Goal: Communication & Community: Answer question/provide support

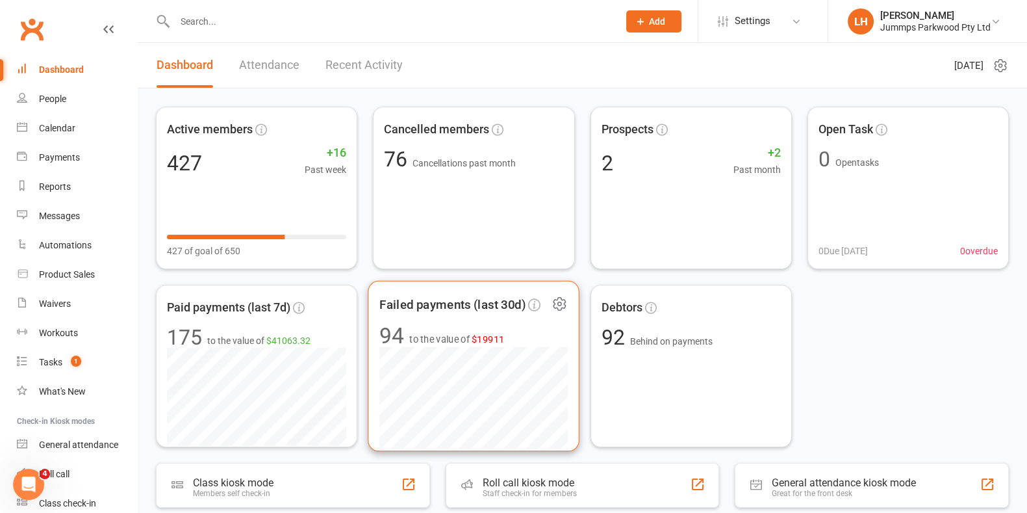
drag, startPoint x: 497, startPoint y: 339, endPoint x: 416, endPoint y: 303, distance: 88.7
click at [416, 303] on span "Failed payments (last 30d)" at bounding box center [453, 303] width 146 height 19
click at [0, 0] on div "Loading" at bounding box center [0, 0] width 0 height 0
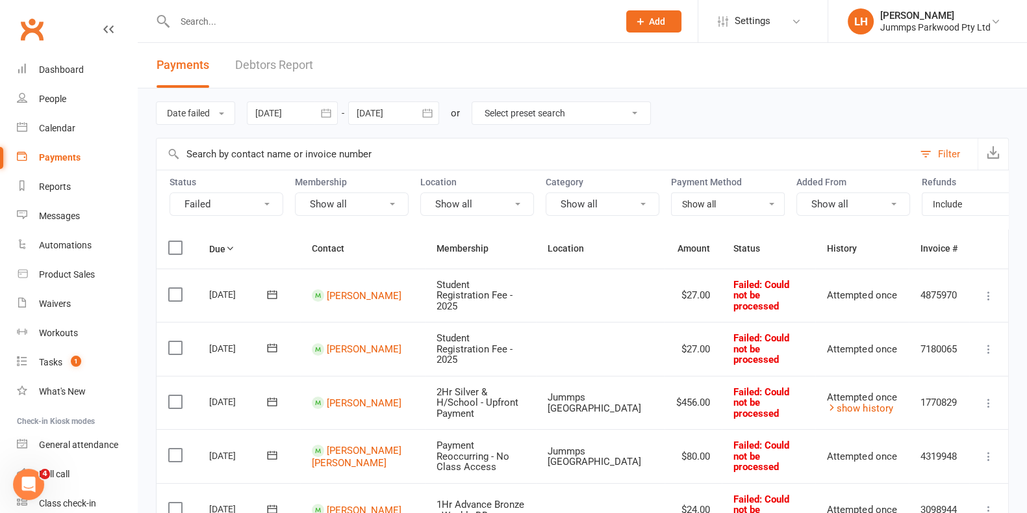
click at [218, 158] on input "text" at bounding box center [535, 153] width 757 height 31
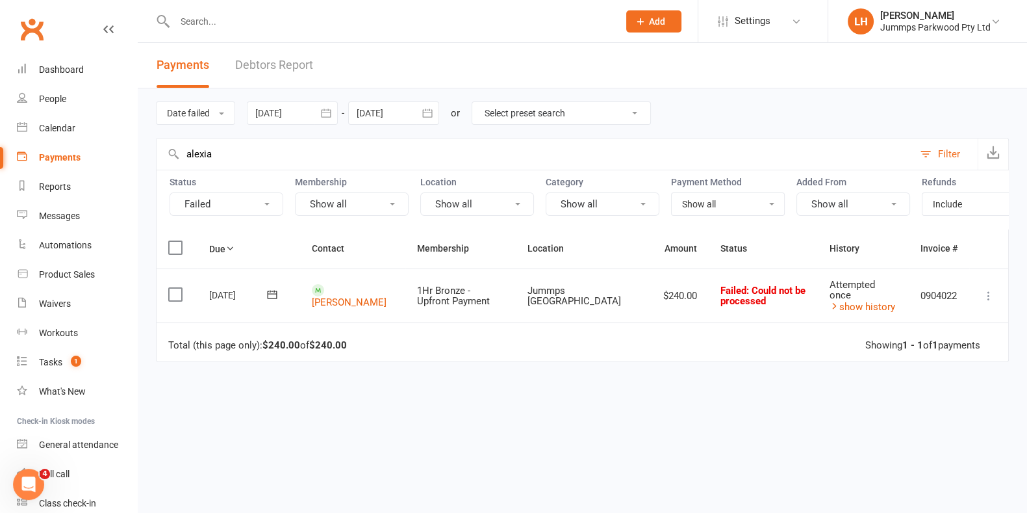
type input "alexia"
click at [180, 299] on label at bounding box center [177, 294] width 18 height 13
click at [177, 288] on input "checkbox" at bounding box center [172, 288] width 8 height 0
click at [821, 302] on icon at bounding box center [989, 295] width 13 height 13
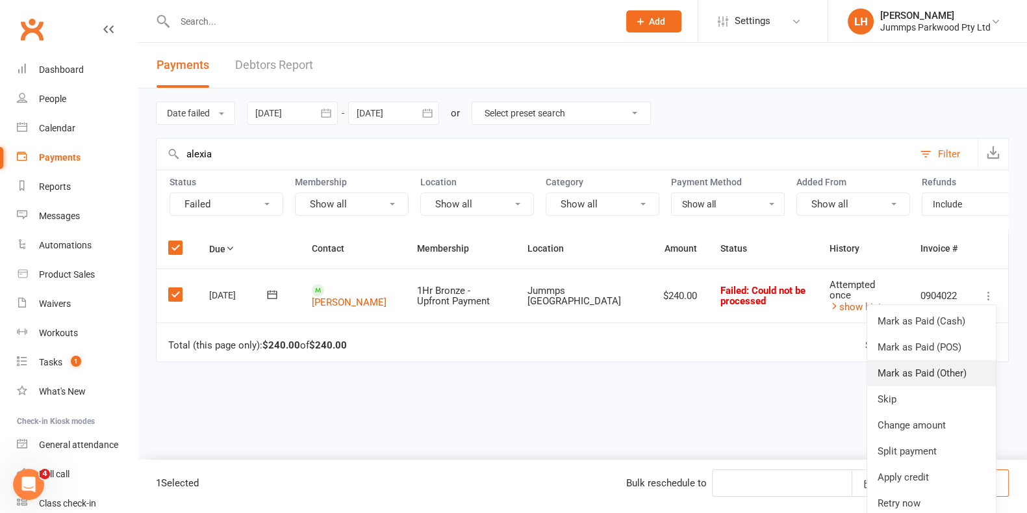
click at [821, 386] on link "Mark as Paid (Other)" at bounding box center [932, 373] width 129 height 26
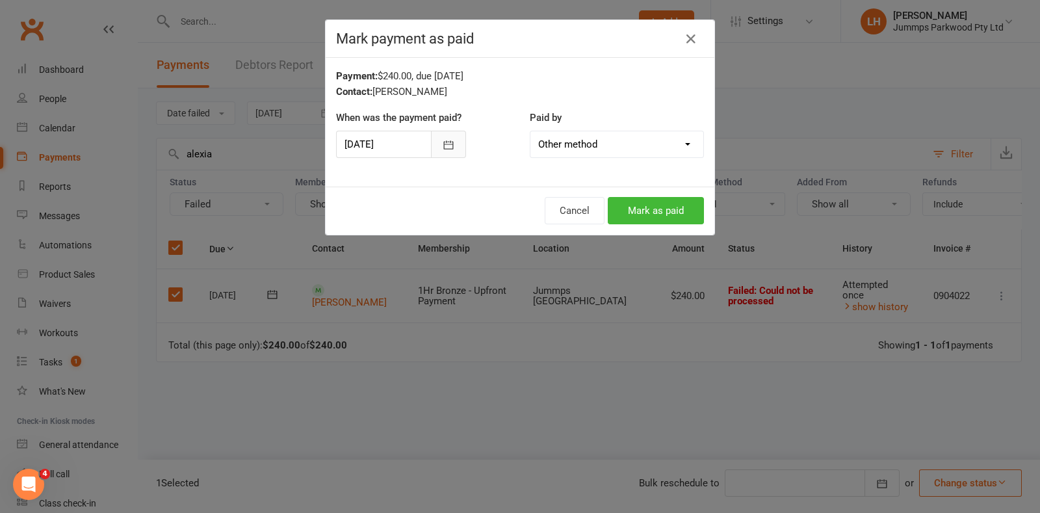
click at [431, 142] on button "button" at bounding box center [448, 144] width 35 height 27
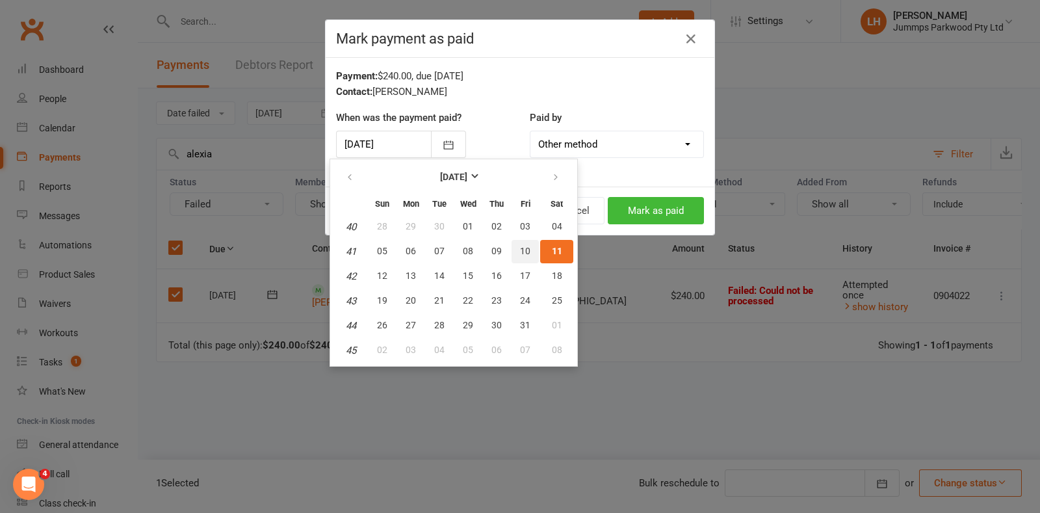
click at [523, 246] on span "10" at bounding box center [525, 251] width 10 height 10
type input "[DATE]"
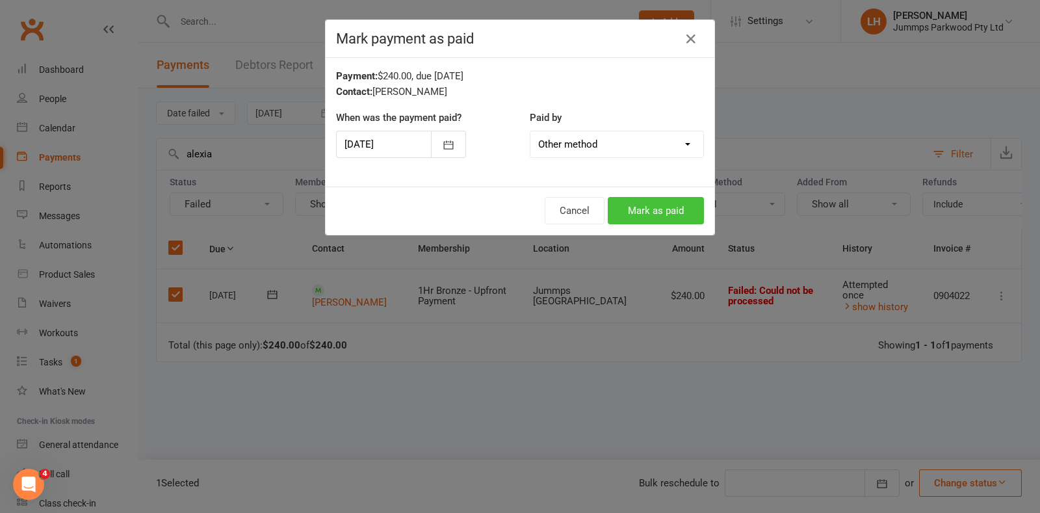
click at [658, 199] on button "Mark as paid" at bounding box center [656, 210] width 96 height 27
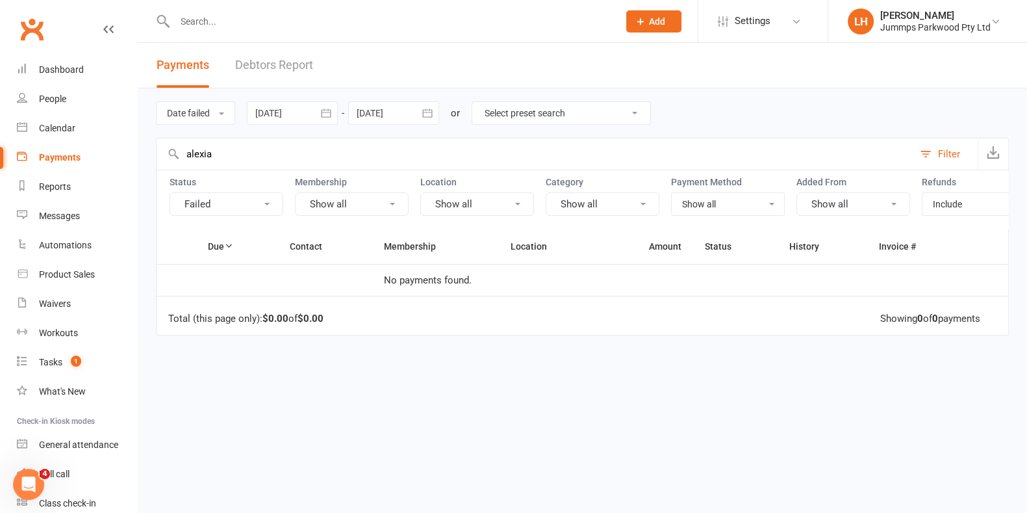
click at [0, 93] on ui-view "Prospect Member Non-attending contact Class / event Appointment Task Membership…" at bounding box center [513, 253] width 1027 height 500
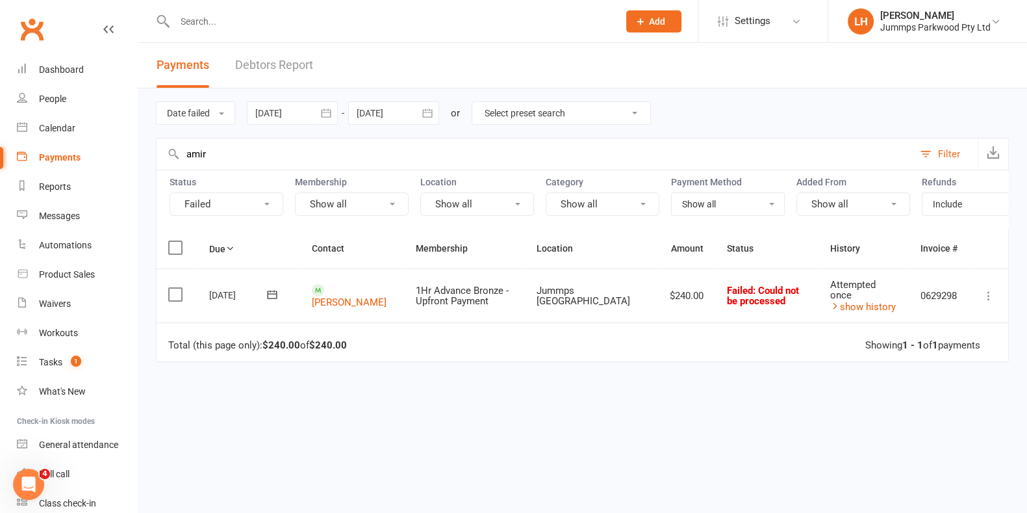
type input "amir"
click at [169, 301] on label at bounding box center [177, 294] width 18 height 13
click at [169, 288] on input "checkbox" at bounding box center [172, 288] width 8 height 0
click at [821, 303] on button at bounding box center [989, 296] width 16 height 16
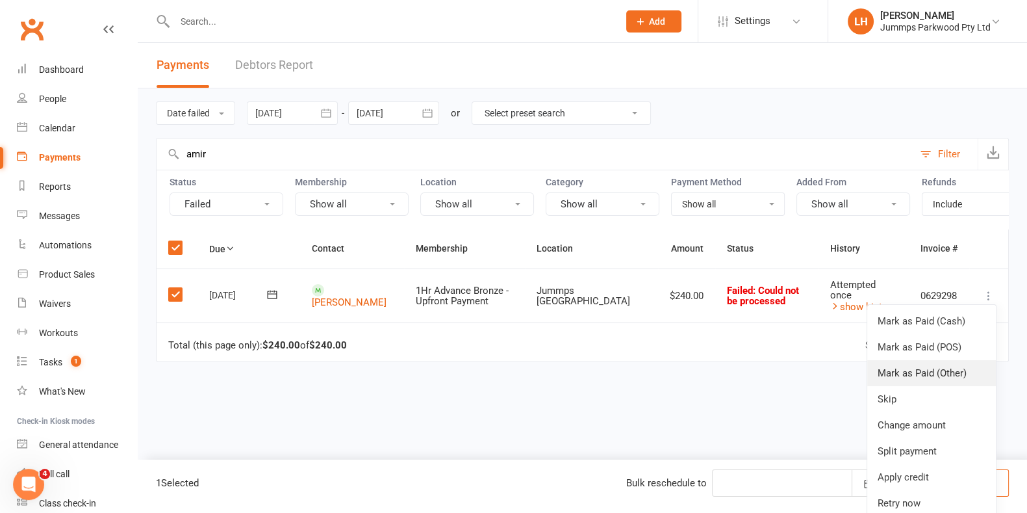
click at [821, 380] on link "Mark as Paid (Other)" at bounding box center [932, 373] width 129 height 26
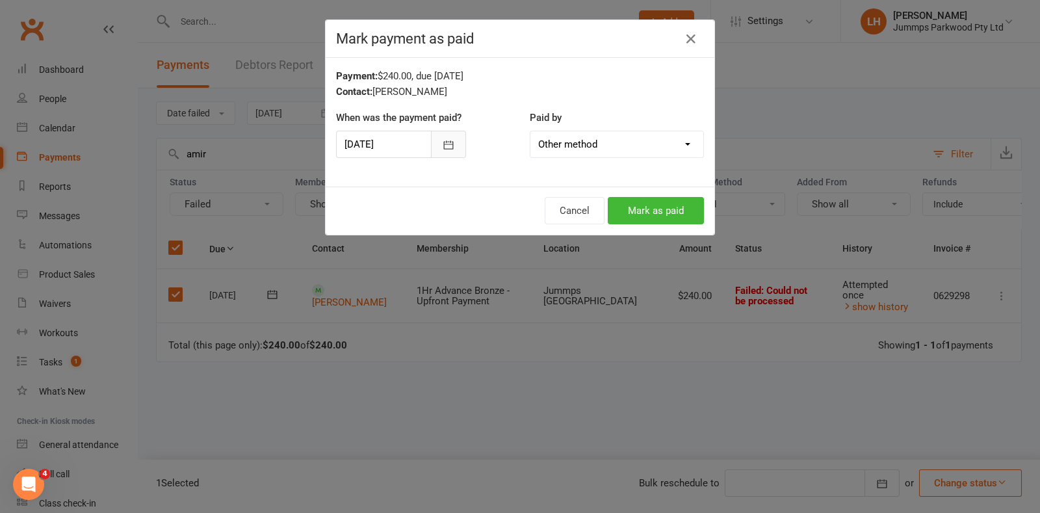
click at [448, 138] on button "button" at bounding box center [448, 144] width 35 height 27
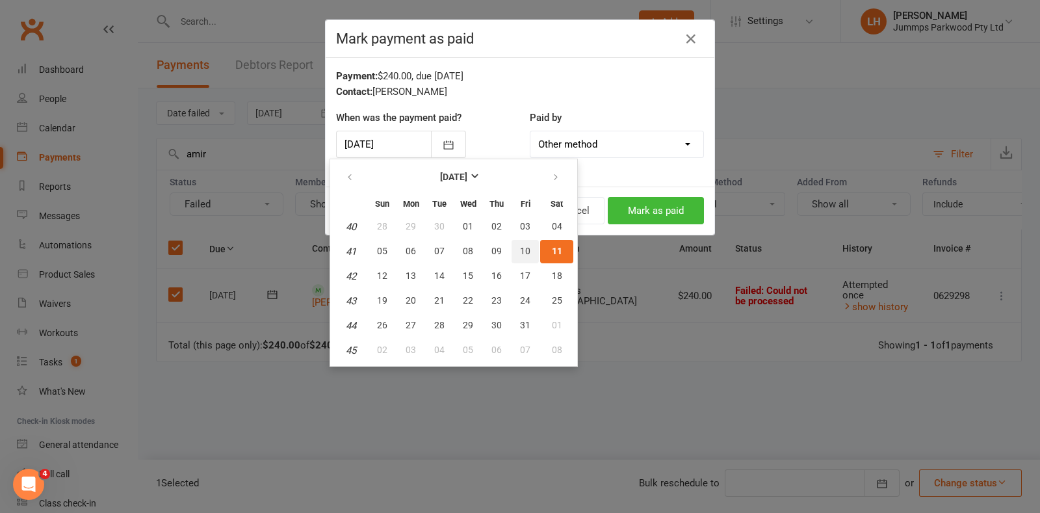
drag, startPoint x: 524, startPoint y: 242, endPoint x: 572, endPoint y: 135, distance: 117.3
click at [525, 241] on button "10" at bounding box center [524, 251] width 27 height 23
type input "[DATE]"
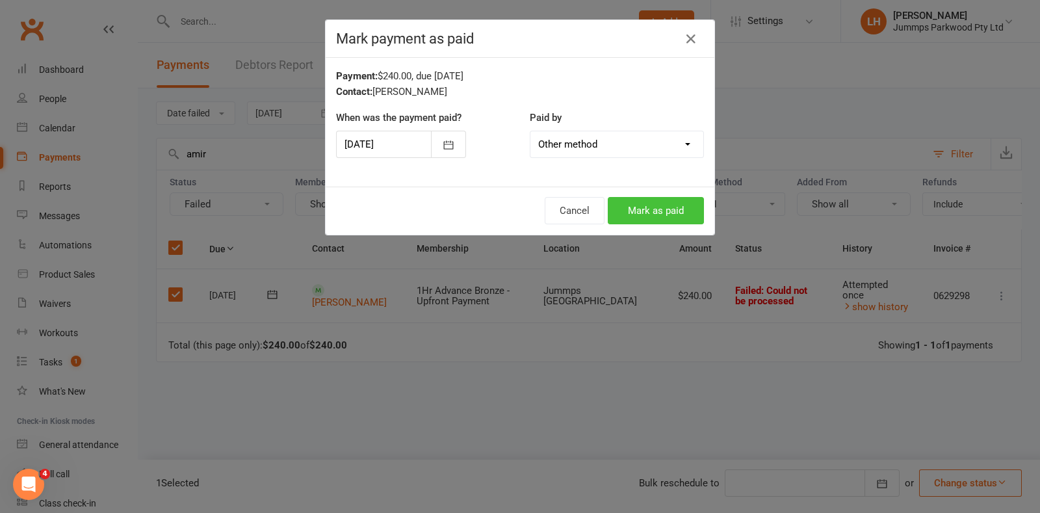
drag, startPoint x: 638, startPoint y: 215, endPoint x: 638, endPoint y: 203, distance: 12.3
click at [638, 211] on button "Mark as paid" at bounding box center [656, 210] width 96 height 27
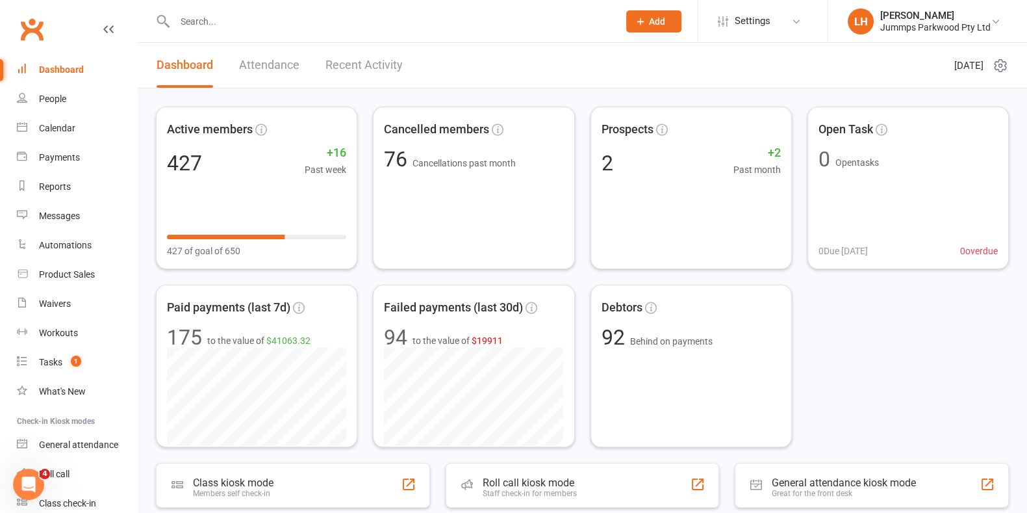
click at [210, 24] on input "text" at bounding box center [390, 21] width 439 height 18
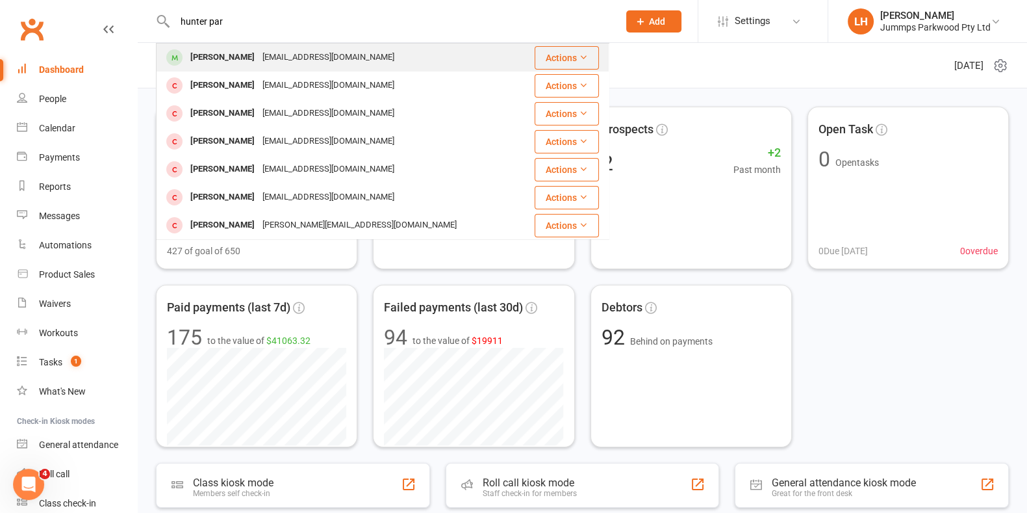
type input "hunter par"
click at [192, 55] on div "Hunter Parsons" at bounding box center [223, 57] width 72 height 19
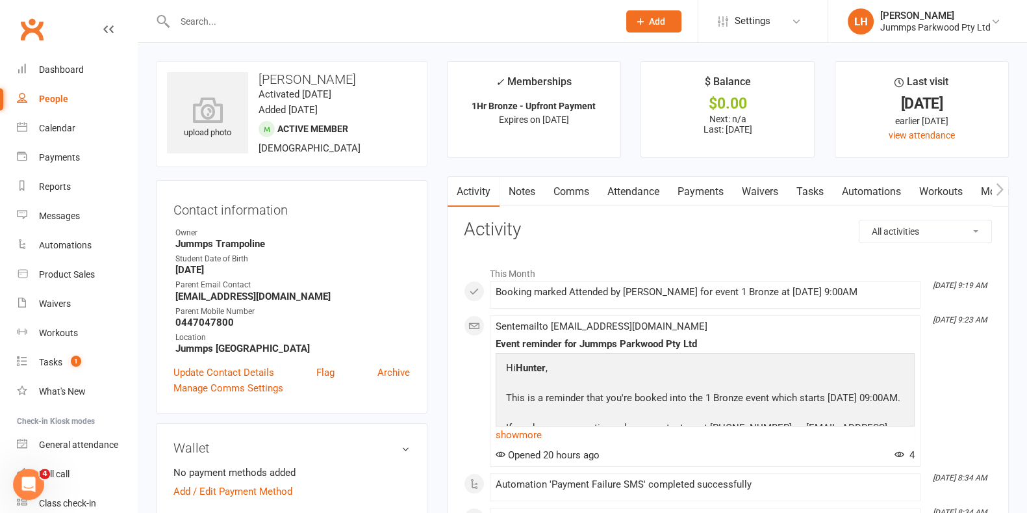
click at [663, 194] on link "Attendance" at bounding box center [634, 192] width 70 height 30
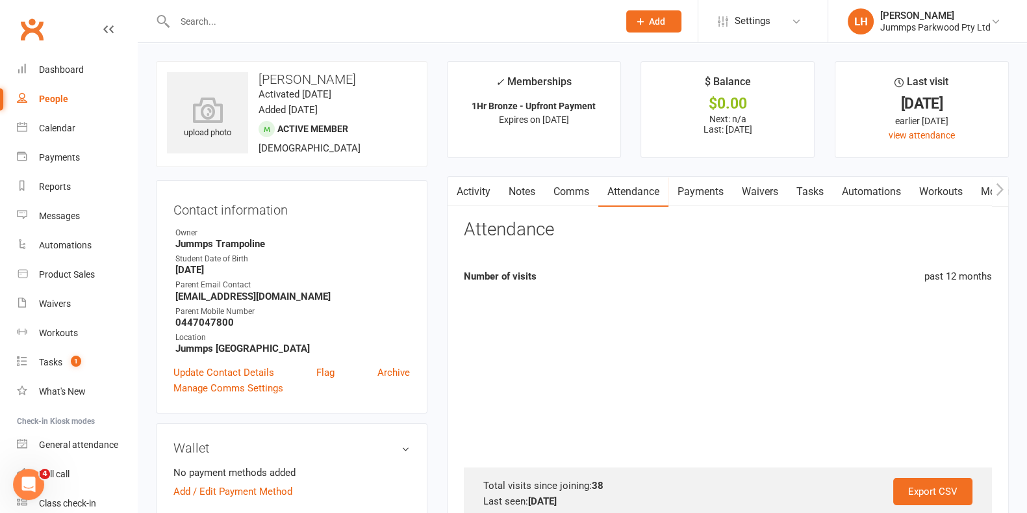
click at [705, 192] on link "Payments" at bounding box center [701, 192] width 64 height 30
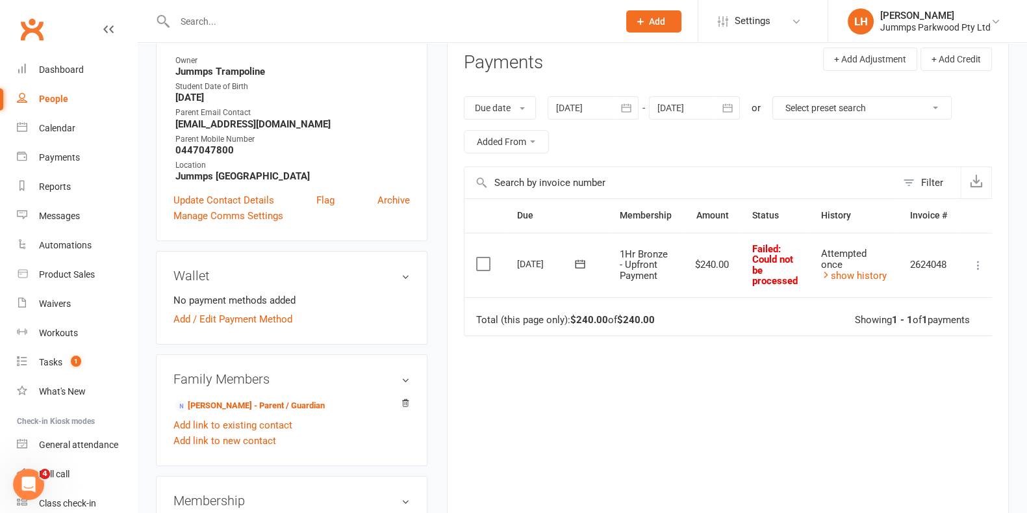
scroll to position [244, 0]
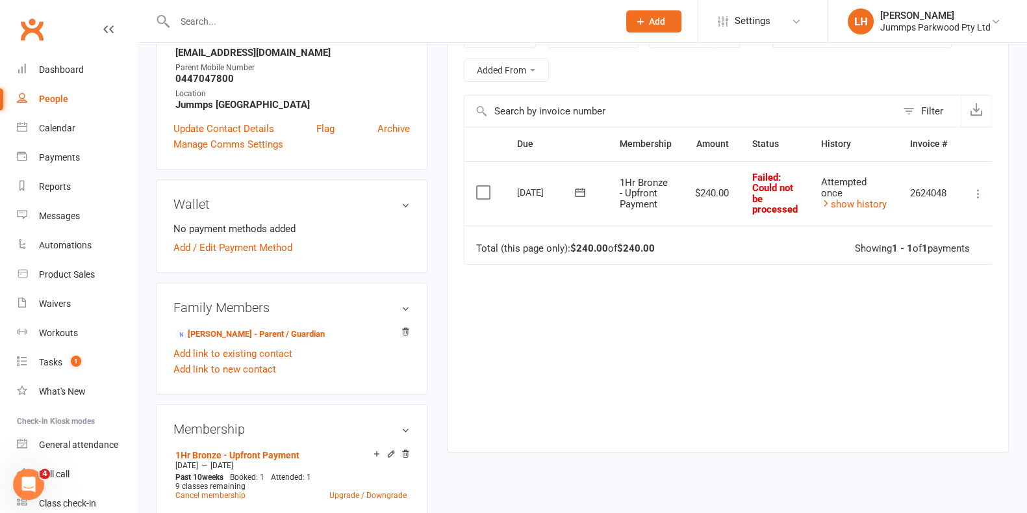
click at [487, 190] on label at bounding box center [485, 192] width 18 height 13
click at [485, 186] on input "checkbox" at bounding box center [480, 186] width 8 height 0
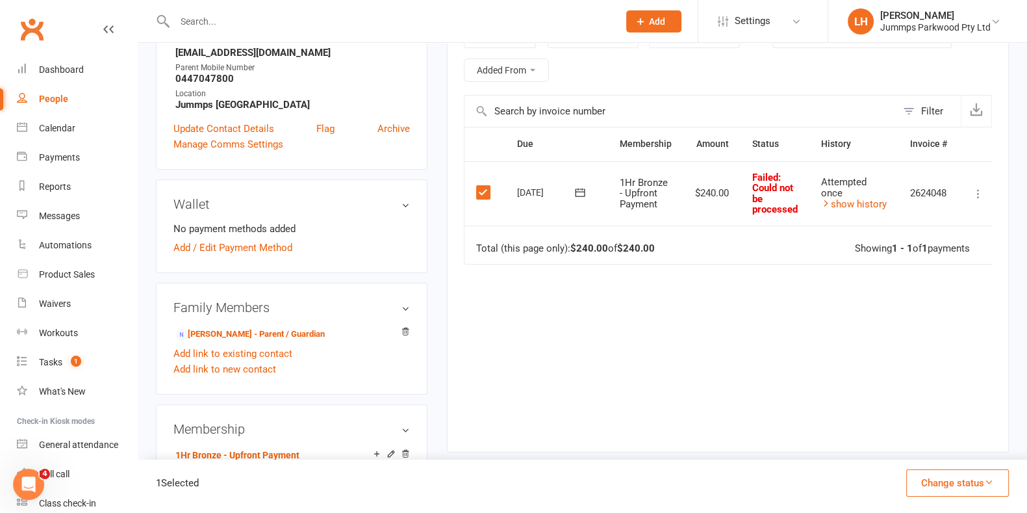
click at [982, 192] on icon at bounding box center [978, 193] width 13 height 13
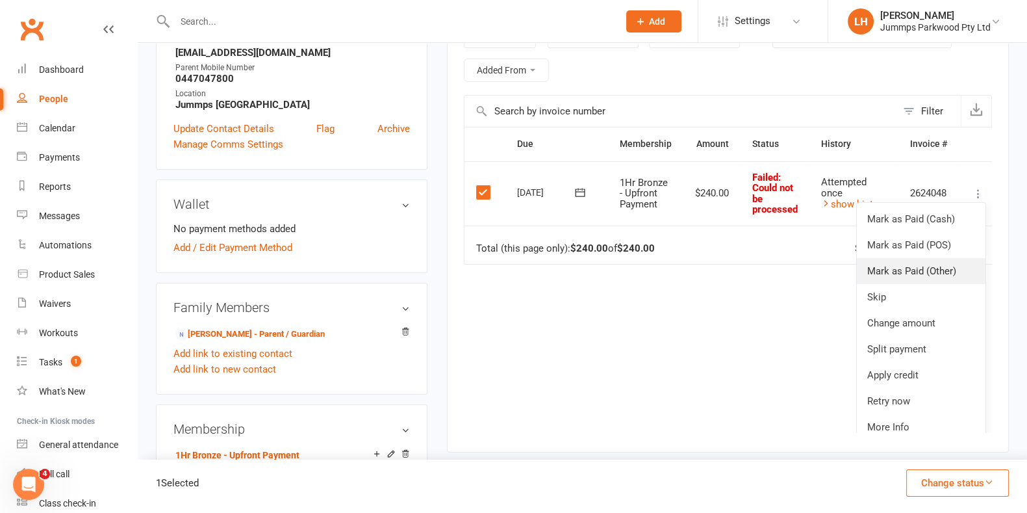
click at [936, 268] on link "Mark as Paid (Other)" at bounding box center [921, 271] width 129 height 26
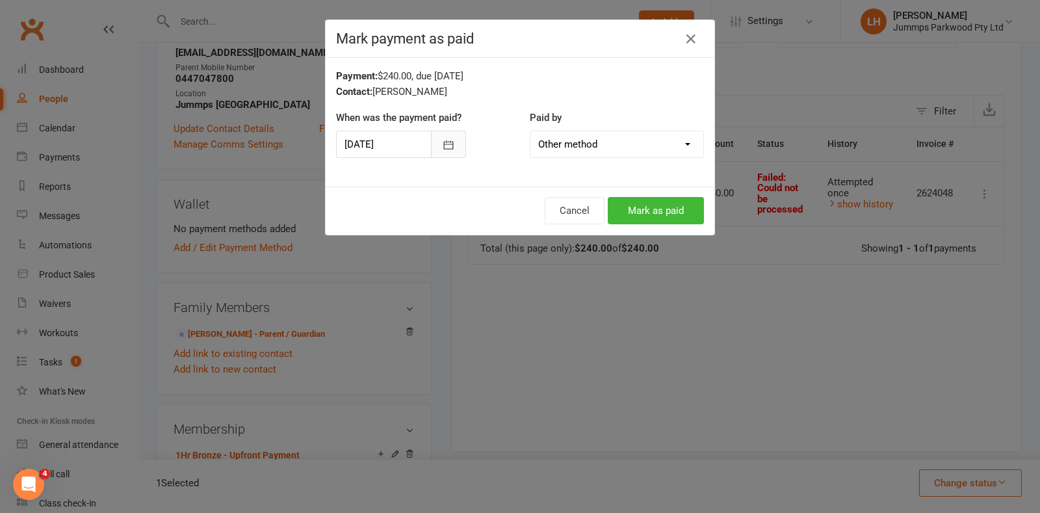
click at [431, 136] on button "button" at bounding box center [448, 144] width 35 height 27
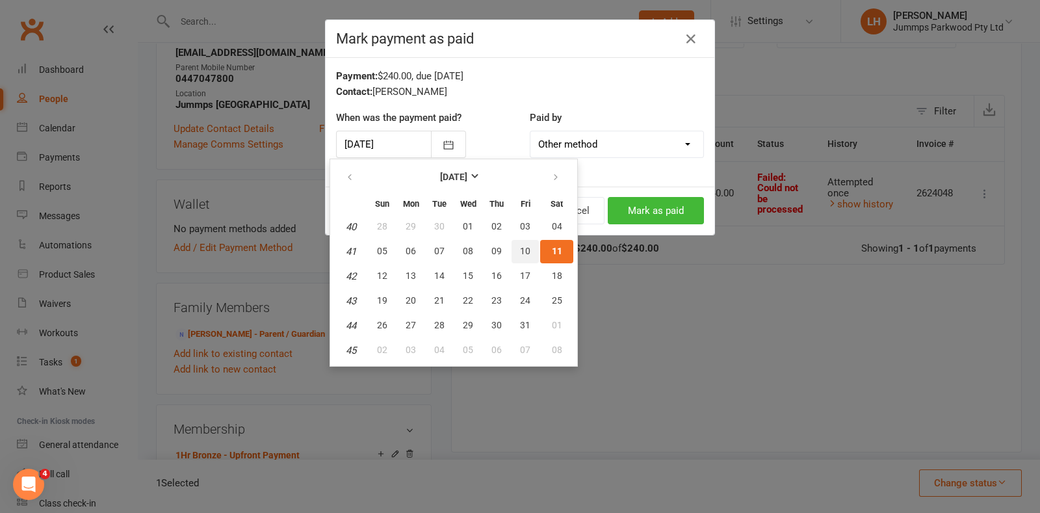
click at [522, 250] on span "10" at bounding box center [525, 251] width 10 height 10
type input "[DATE]"
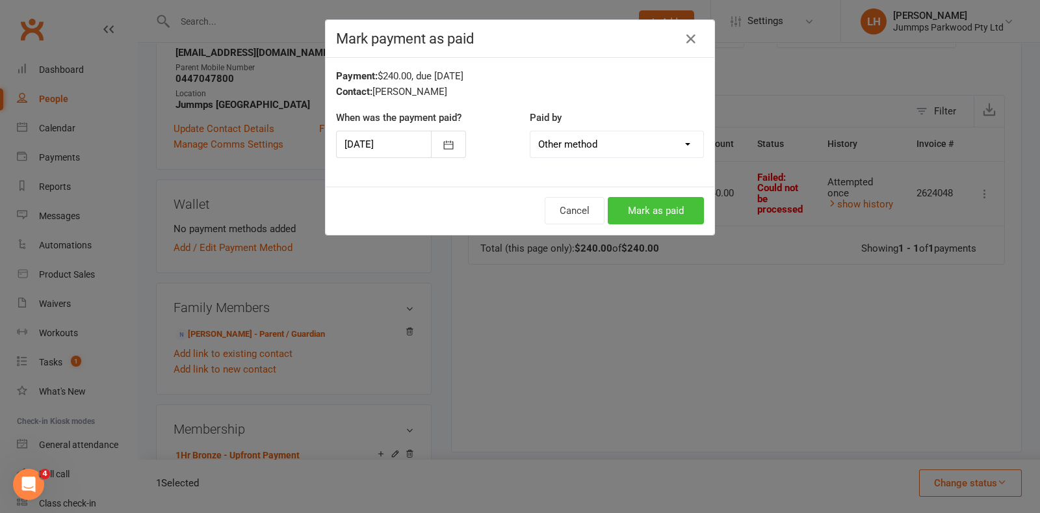
click at [660, 211] on button "Mark as paid" at bounding box center [656, 210] width 96 height 27
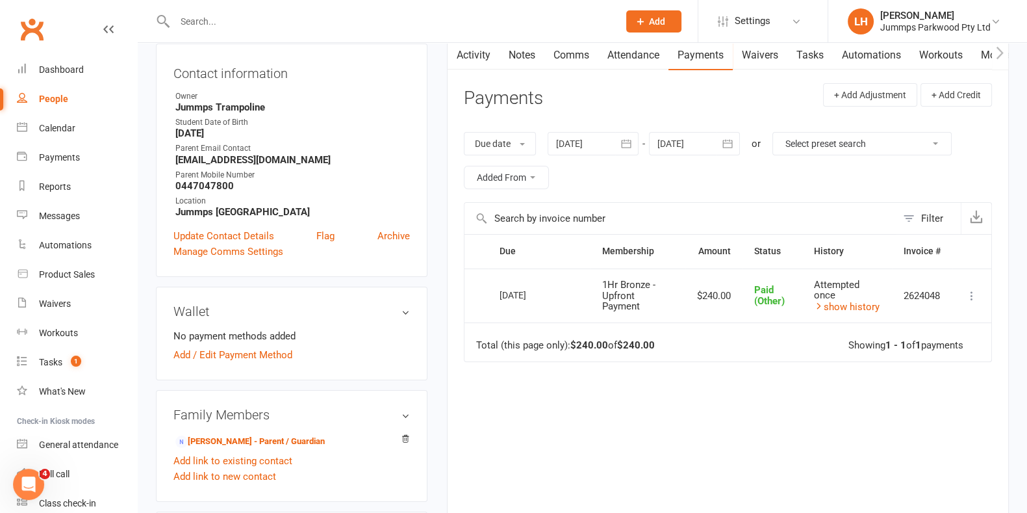
scroll to position [0, 0]
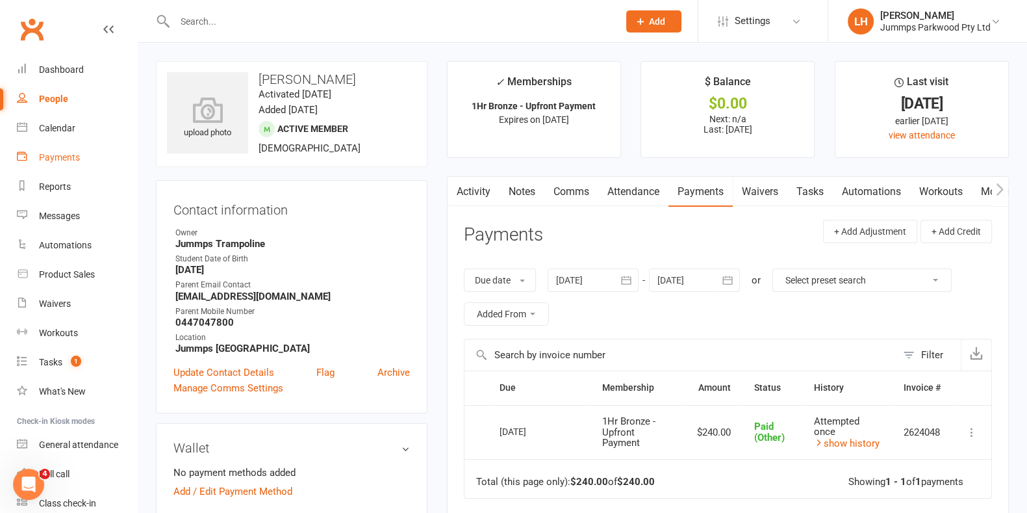
click at [53, 156] on div "Payments" at bounding box center [59, 157] width 41 height 10
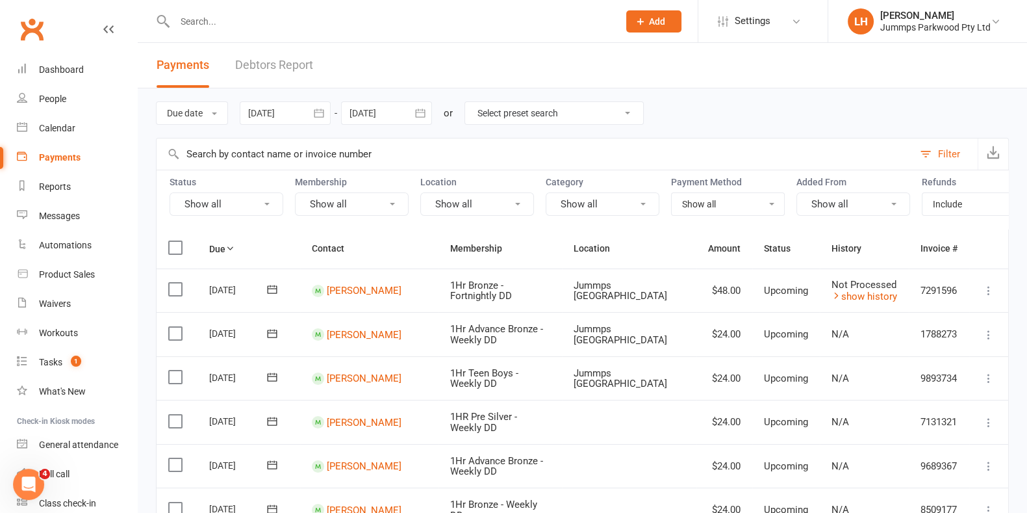
click at [269, 203] on icon at bounding box center [266, 204] width 5 height 3
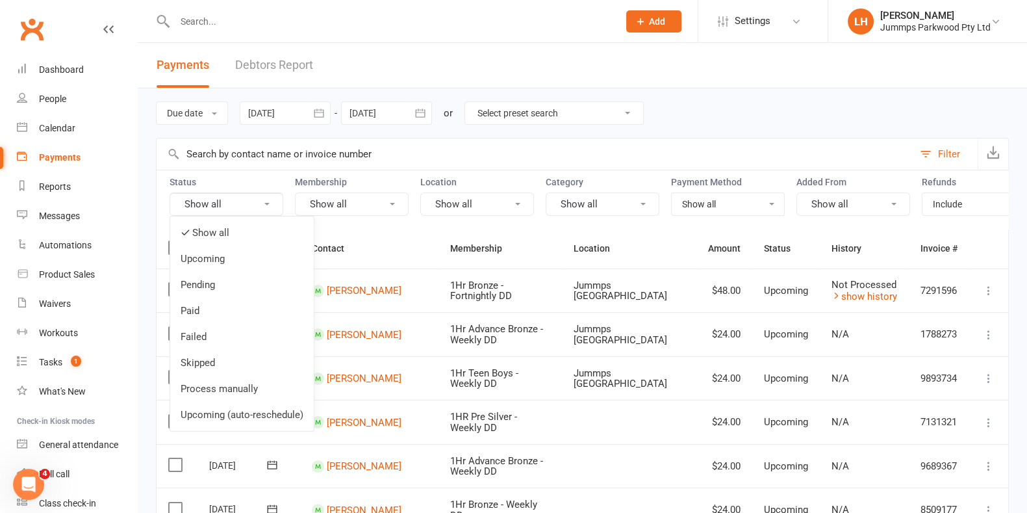
click at [285, 71] on link "Debtors Report" at bounding box center [274, 65] width 78 height 45
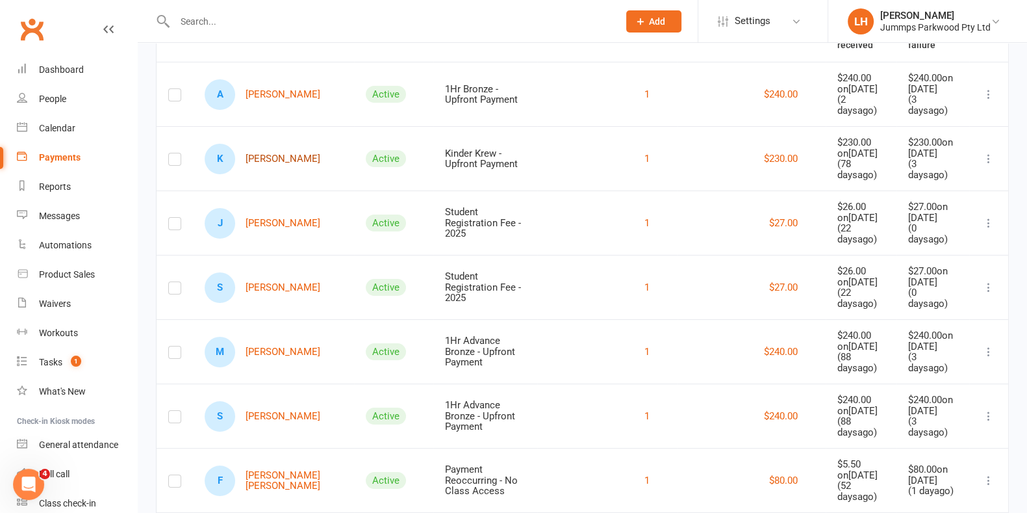
scroll to position [162, 0]
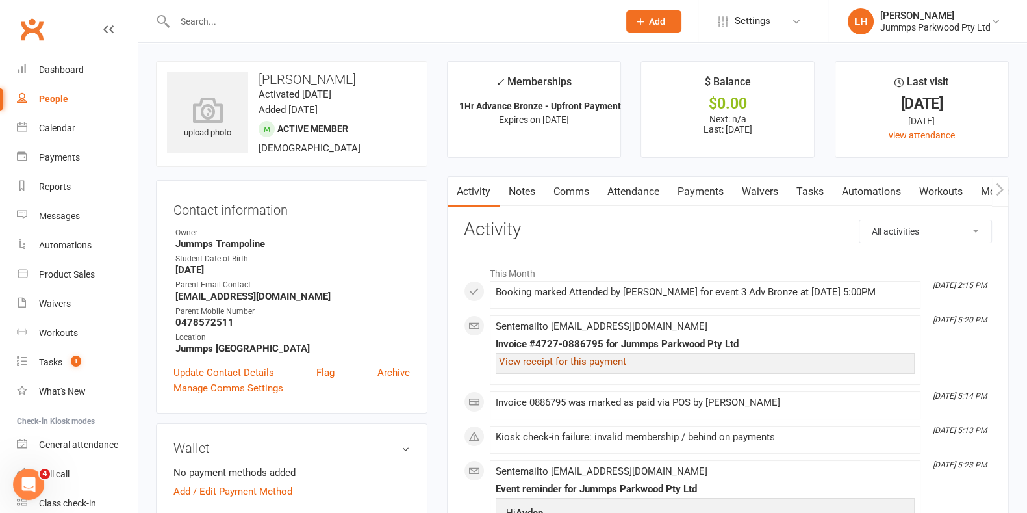
click at [589, 365] on link "View receipt for this payment" at bounding box center [562, 361] width 127 height 12
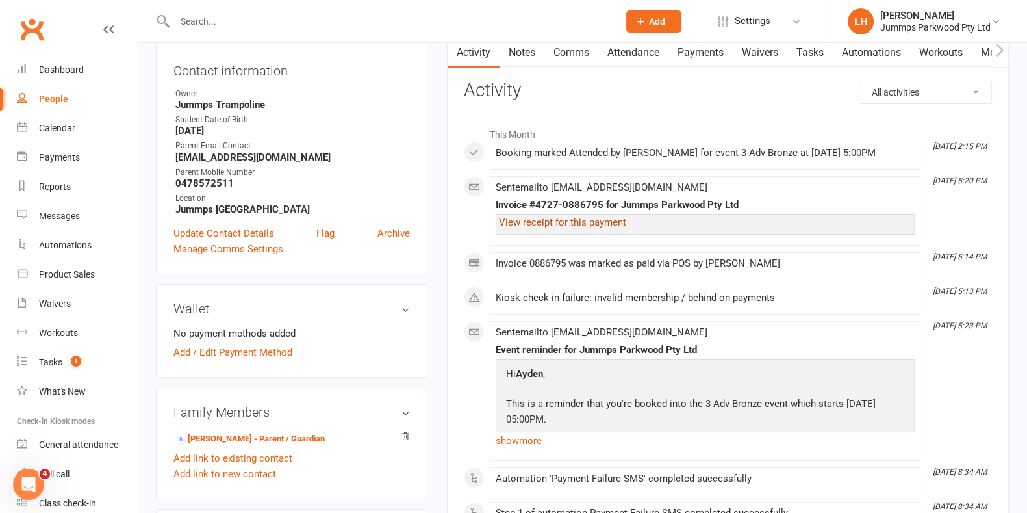
scroll to position [81, 0]
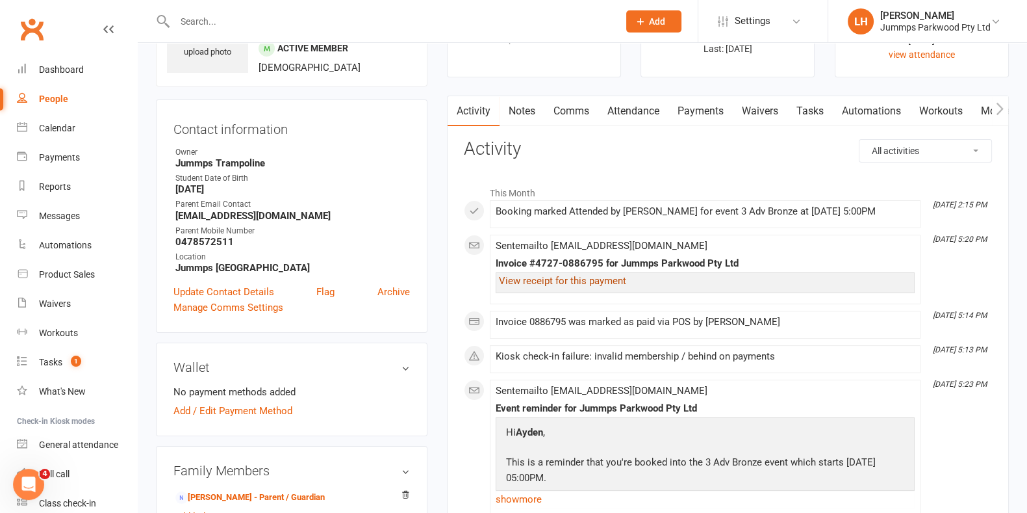
click at [702, 105] on link "Payments" at bounding box center [701, 111] width 64 height 30
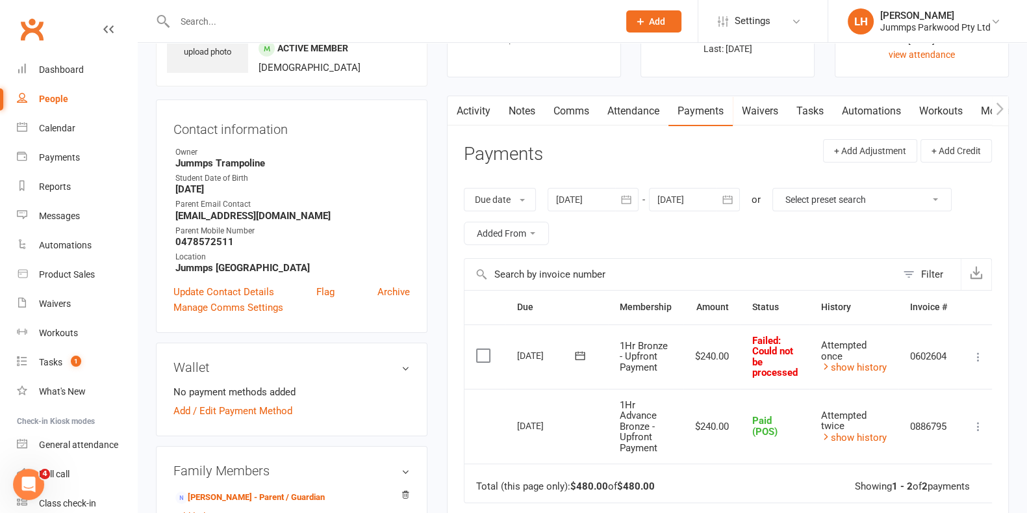
click at [636, 109] on link "Attendance" at bounding box center [634, 111] width 70 height 30
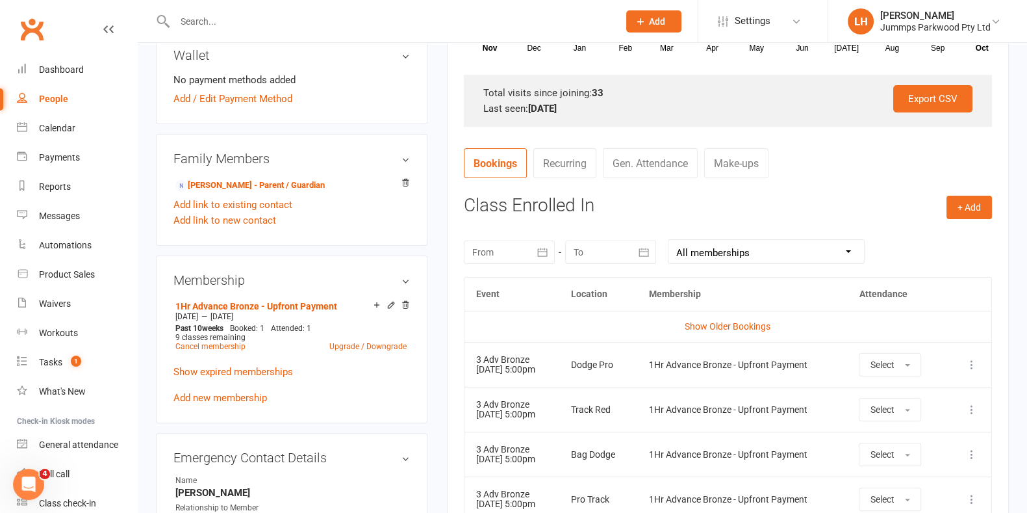
scroll to position [393, 0]
click at [240, 374] on link "Show expired memberships" at bounding box center [234, 371] width 120 height 12
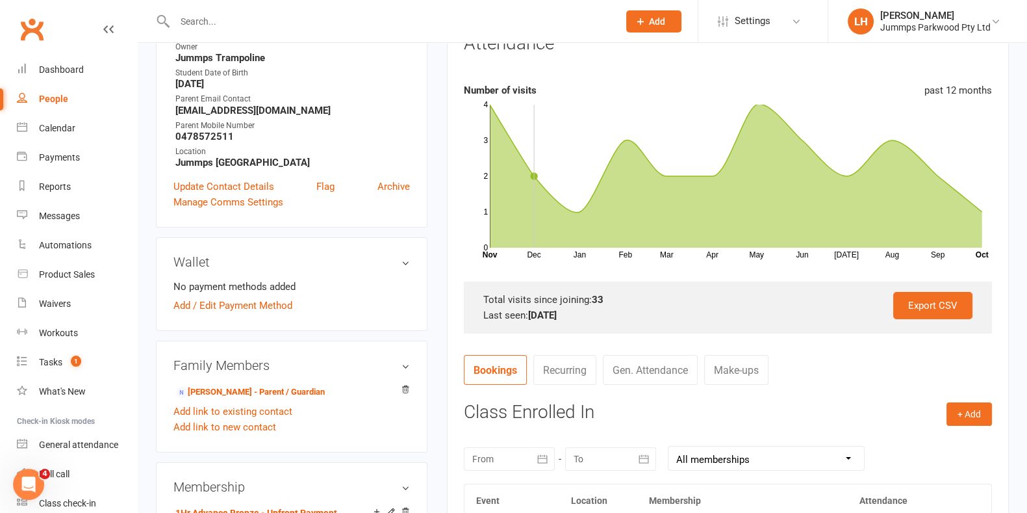
scroll to position [0, 0]
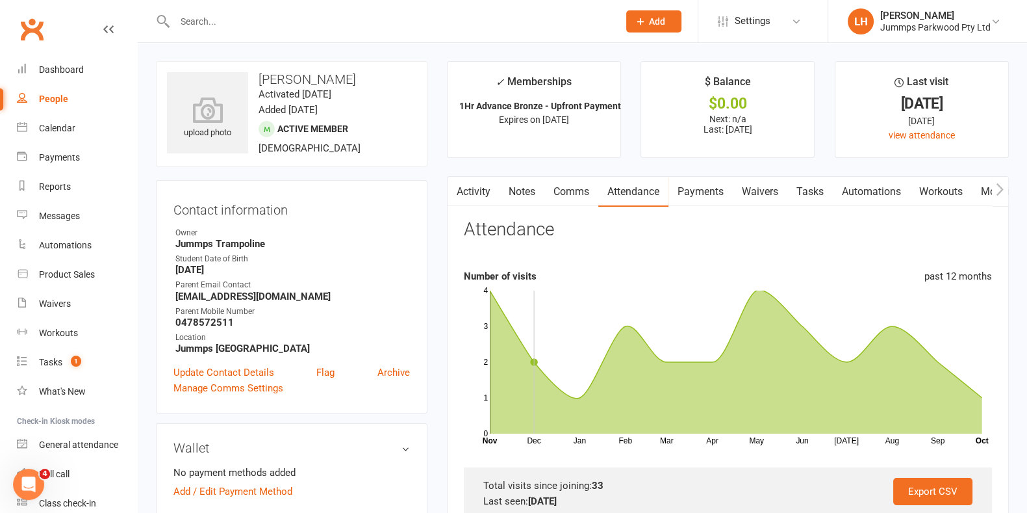
click at [642, 188] on link "Attendance" at bounding box center [634, 192] width 70 height 30
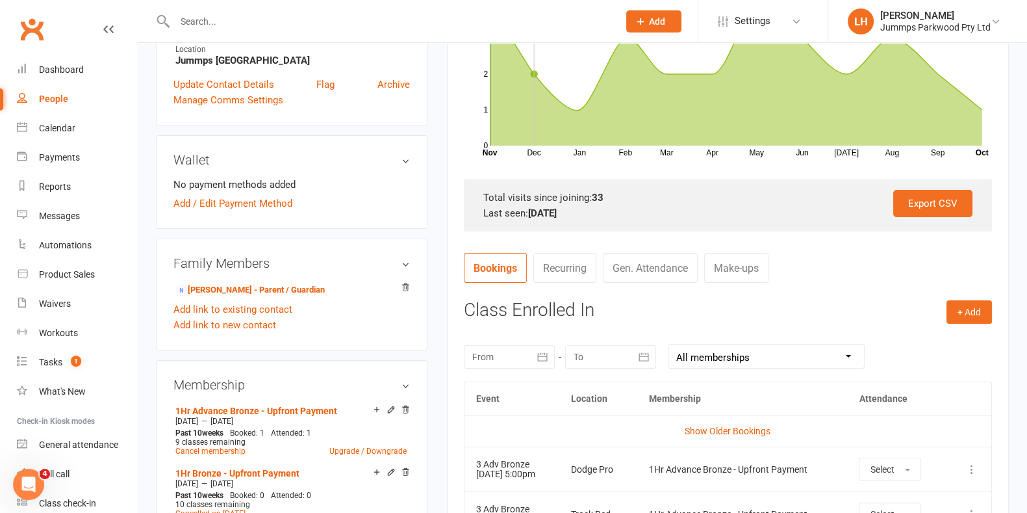
scroll to position [285, 0]
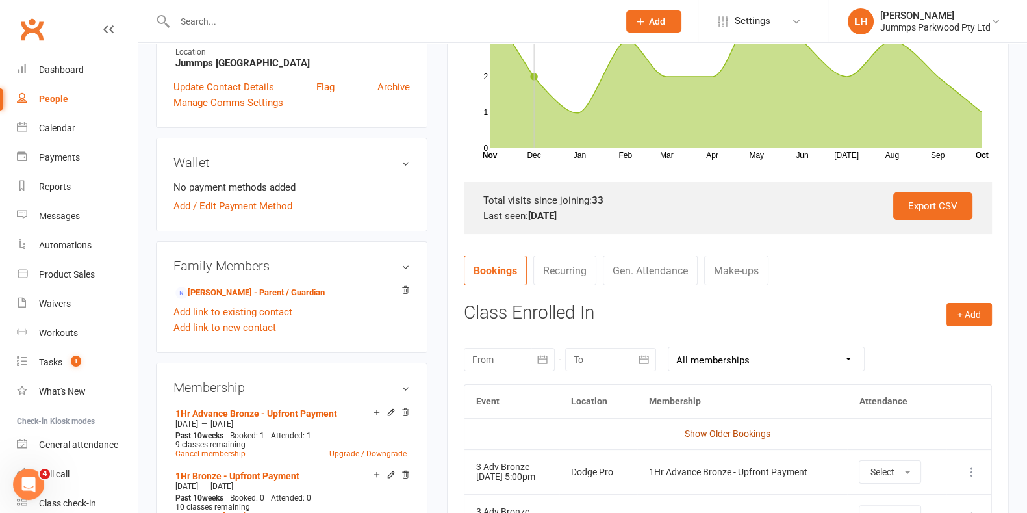
click at [749, 437] on link "Show Older Bookings" at bounding box center [728, 433] width 86 height 10
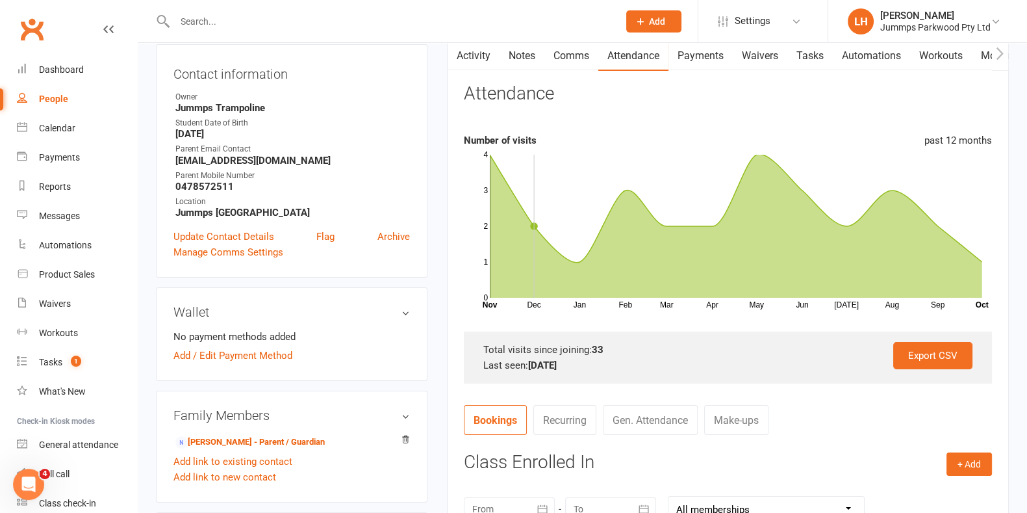
scroll to position [0, 0]
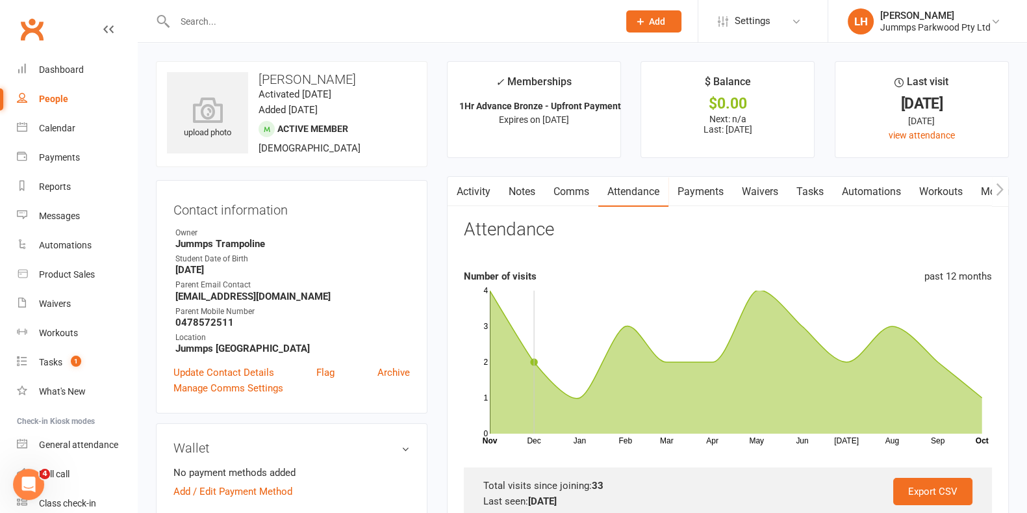
click at [470, 190] on link "Activity" at bounding box center [474, 192] width 52 height 30
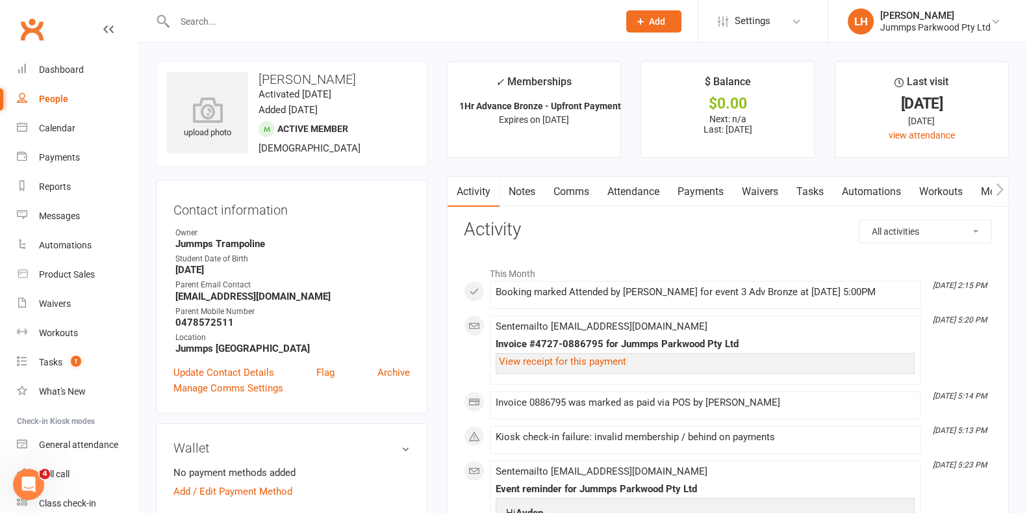
click at [697, 187] on link "Payments" at bounding box center [701, 192] width 64 height 30
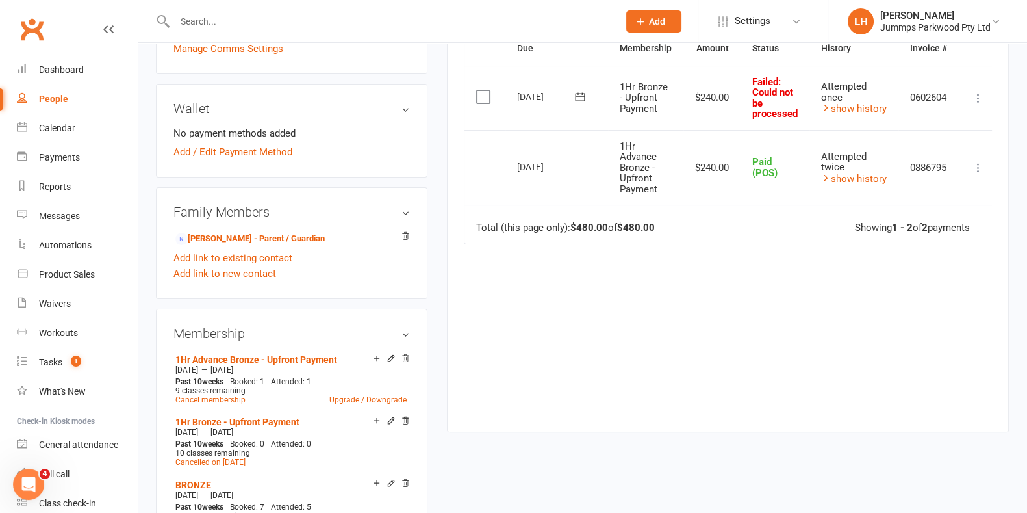
scroll to position [341, 0]
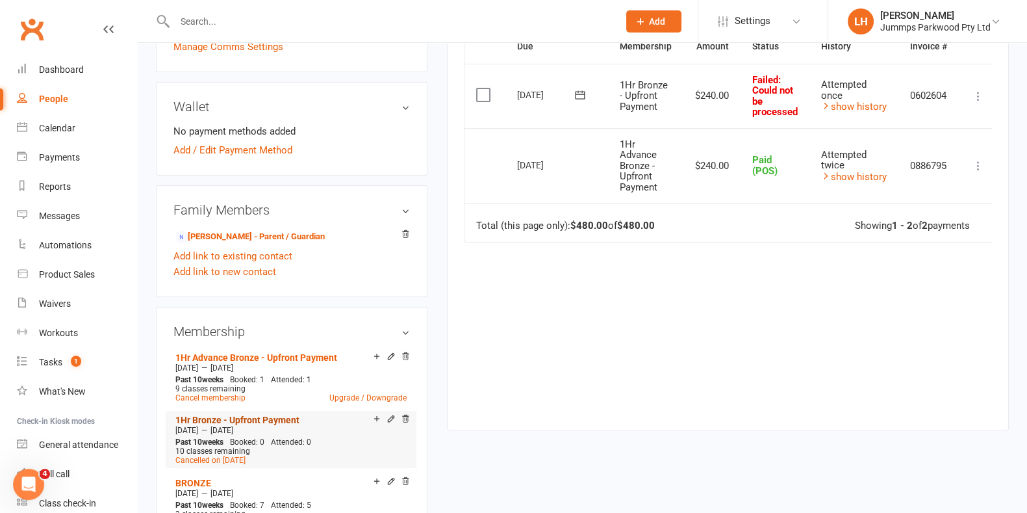
click at [274, 417] on link "1Hr Bronze - Upfront Payment" at bounding box center [237, 420] width 124 height 10
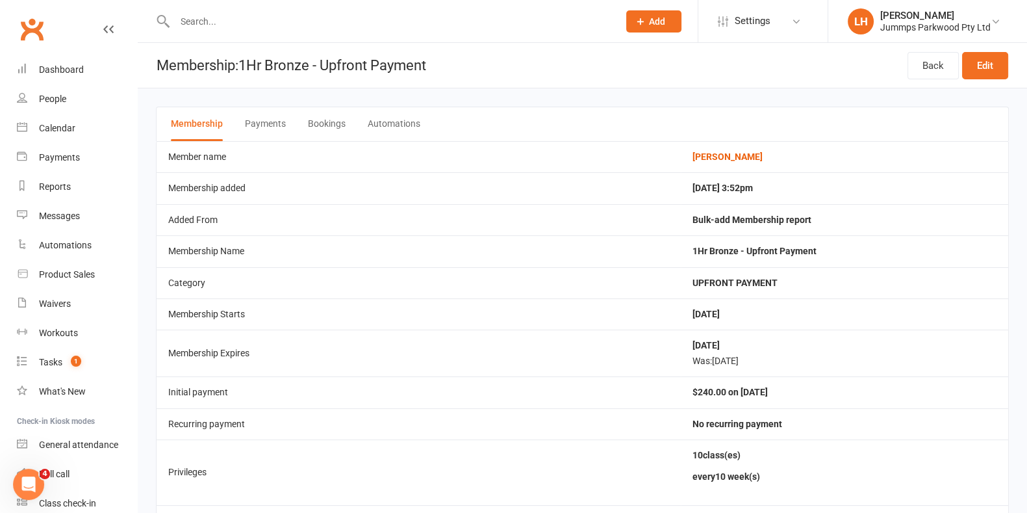
click at [253, 118] on button "Payments" at bounding box center [265, 124] width 41 height 34
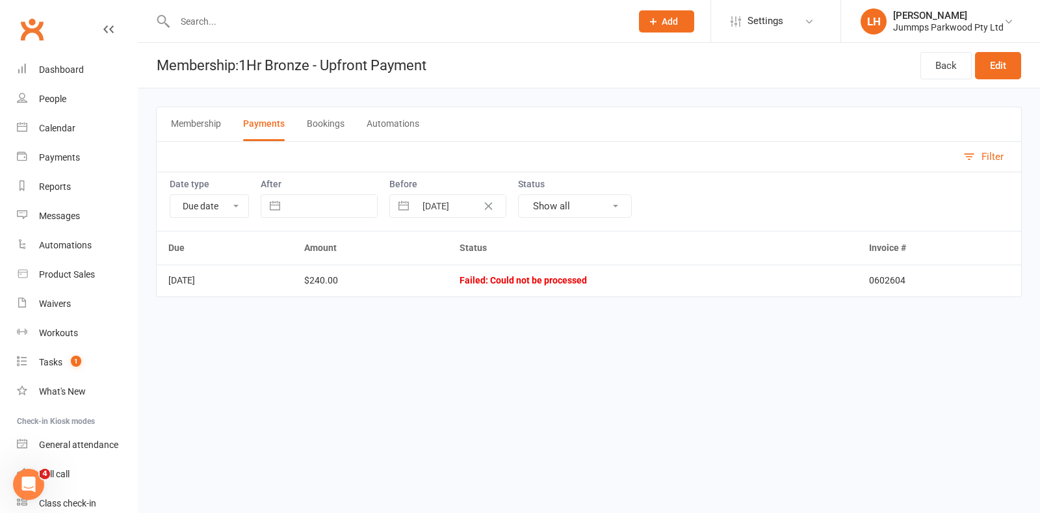
click at [322, 133] on button "Bookings" at bounding box center [326, 124] width 38 height 34
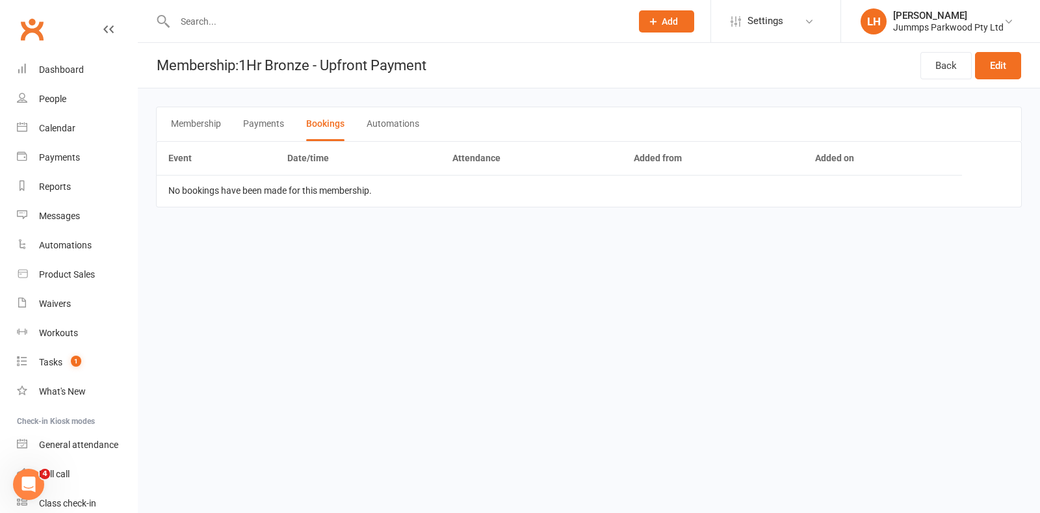
click at [374, 127] on button "Automations" at bounding box center [393, 124] width 53 height 34
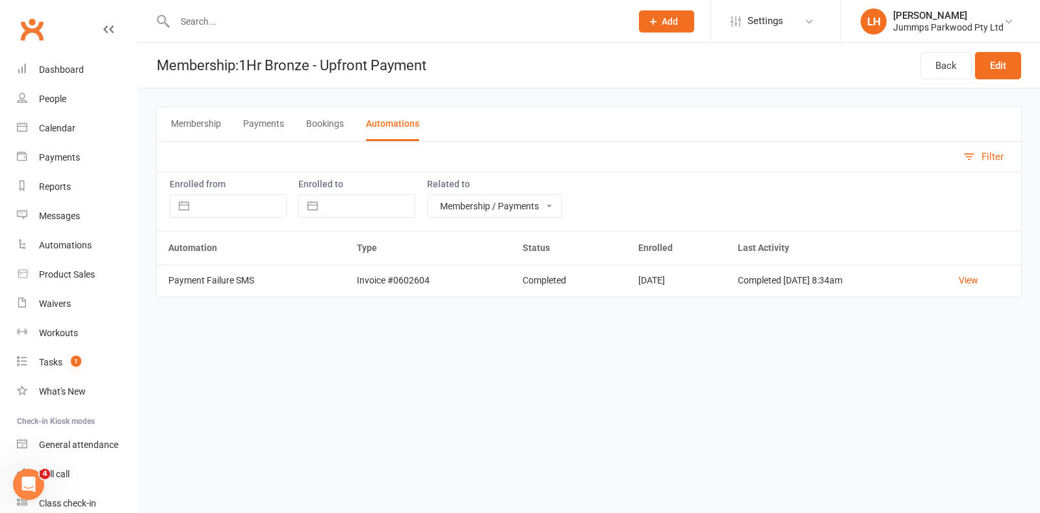
click at [211, 123] on button "Membership" at bounding box center [196, 124] width 50 height 34
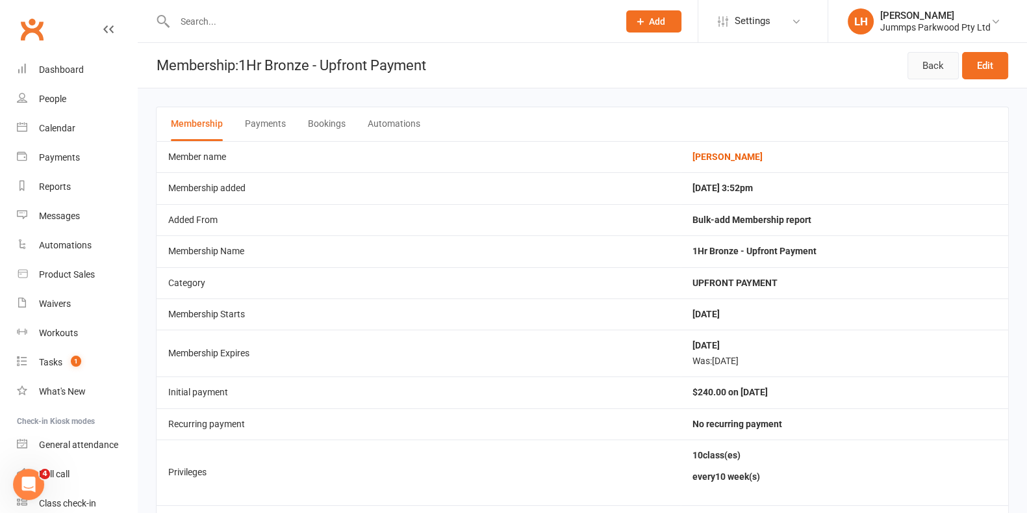
click at [929, 68] on link "Back" at bounding box center [933, 65] width 51 height 27
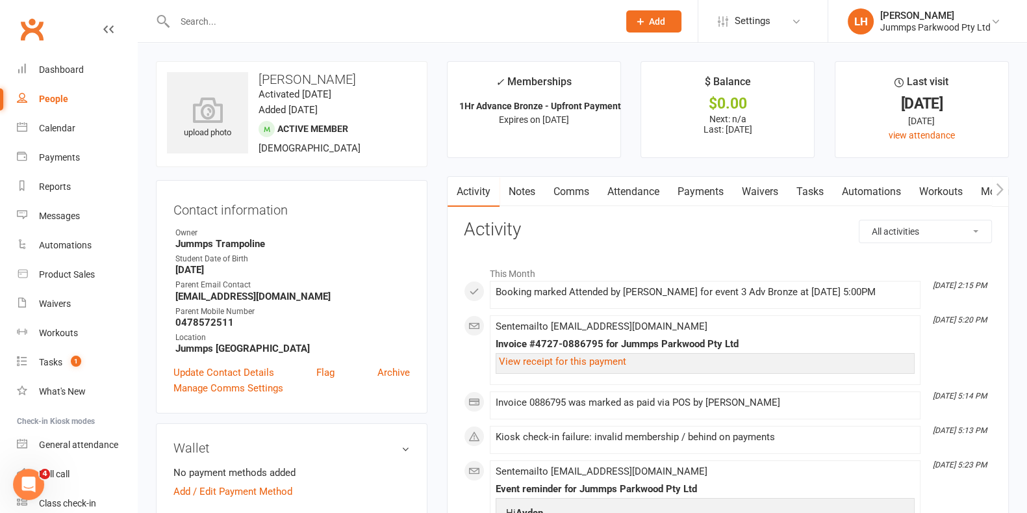
click at [684, 192] on link "Payments" at bounding box center [701, 192] width 64 height 30
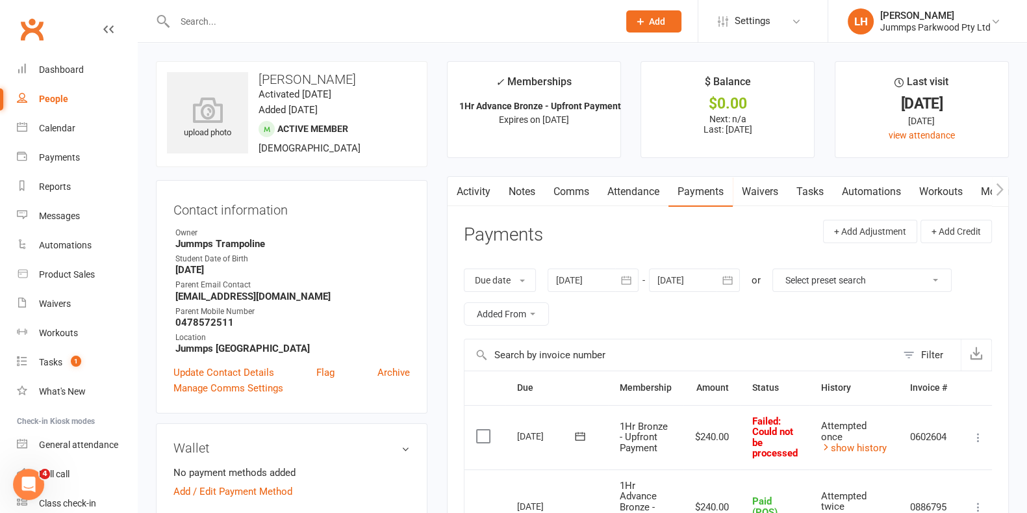
click at [483, 435] on label at bounding box center [485, 436] width 18 height 13
click at [483, 430] on input "checkbox" at bounding box center [480, 430] width 8 height 0
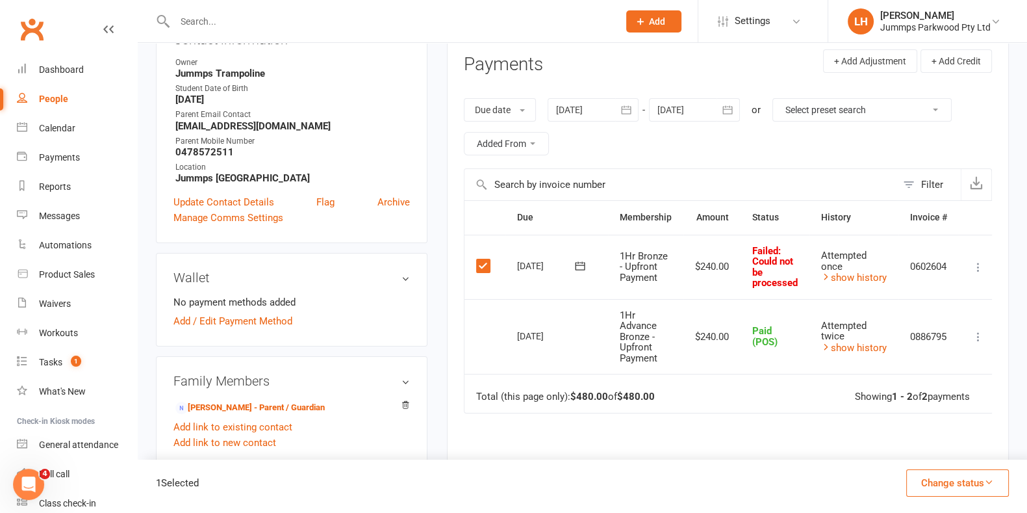
scroll to position [171, 0]
click at [979, 487] on button "Change status" at bounding box center [958, 482] width 103 height 27
click at [938, 452] on link "Skipped" at bounding box center [944, 448] width 129 height 26
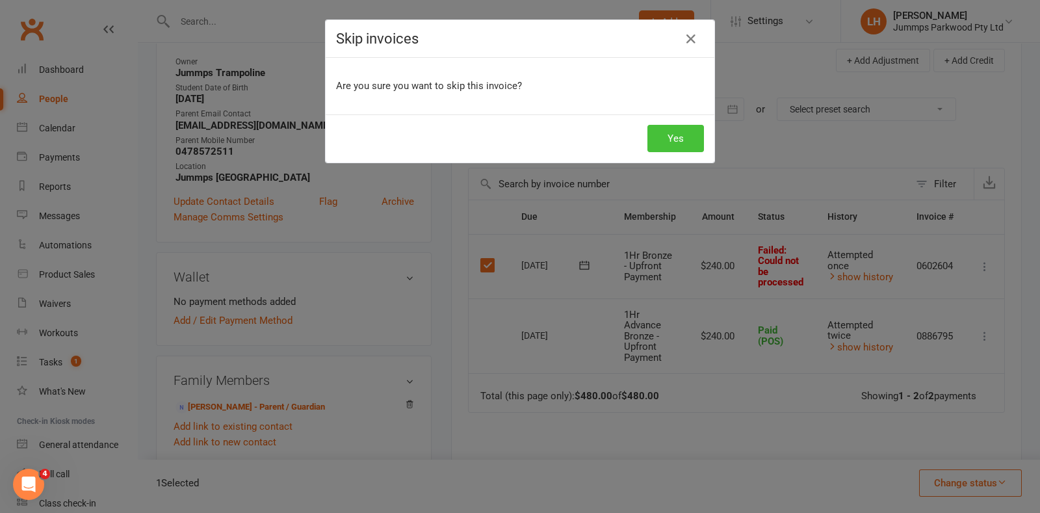
click at [670, 137] on button "Yes" at bounding box center [675, 138] width 57 height 27
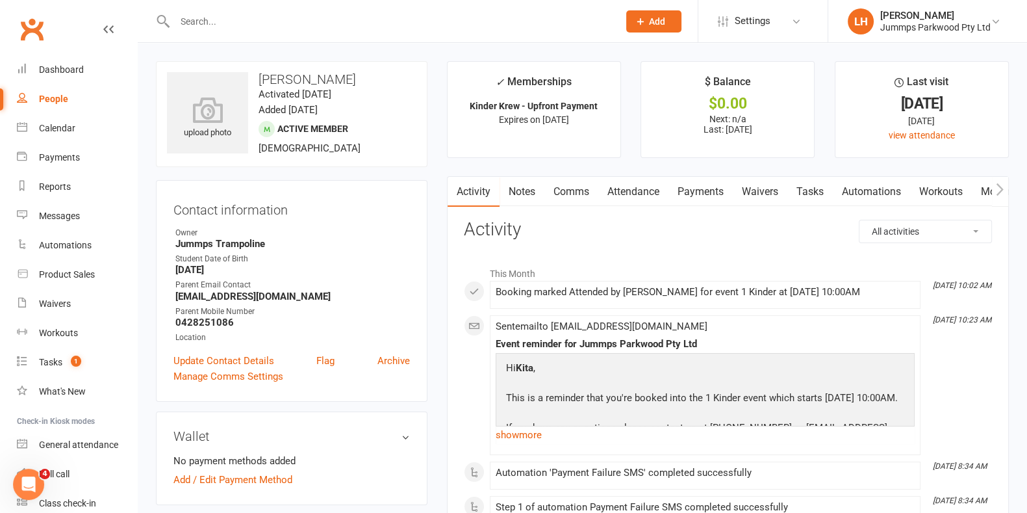
click at [687, 188] on link "Payments" at bounding box center [701, 192] width 64 height 30
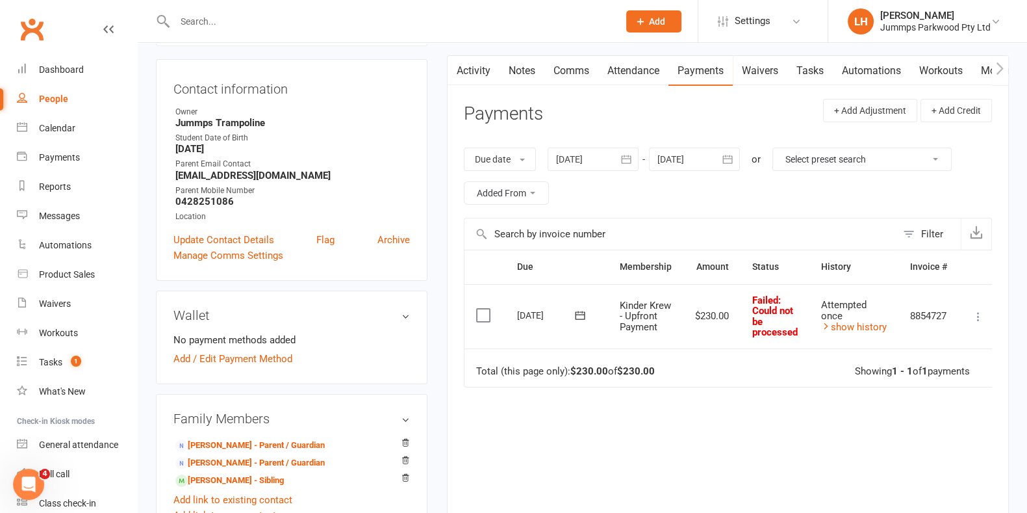
scroll to position [162, 0]
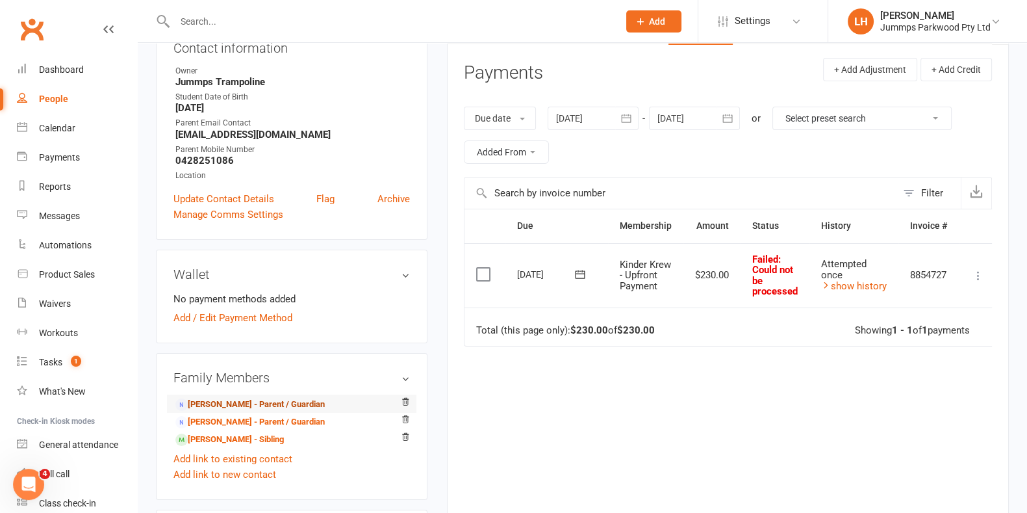
drag, startPoint x: 243, startPoint y: 395, endPoint x: 207, endPoint y: 401, distance: 36.9
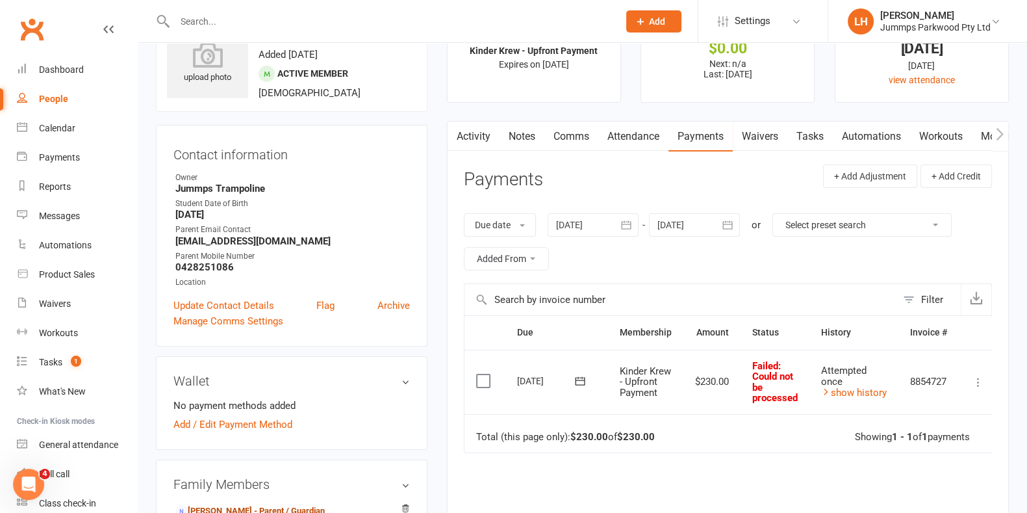
scroll to position [0, 0]
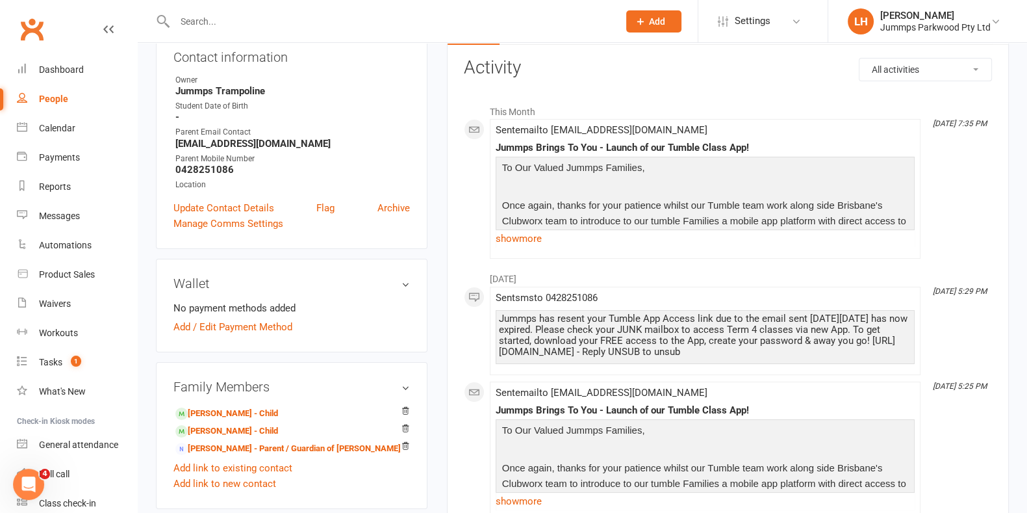
scroll to position [244, 0]
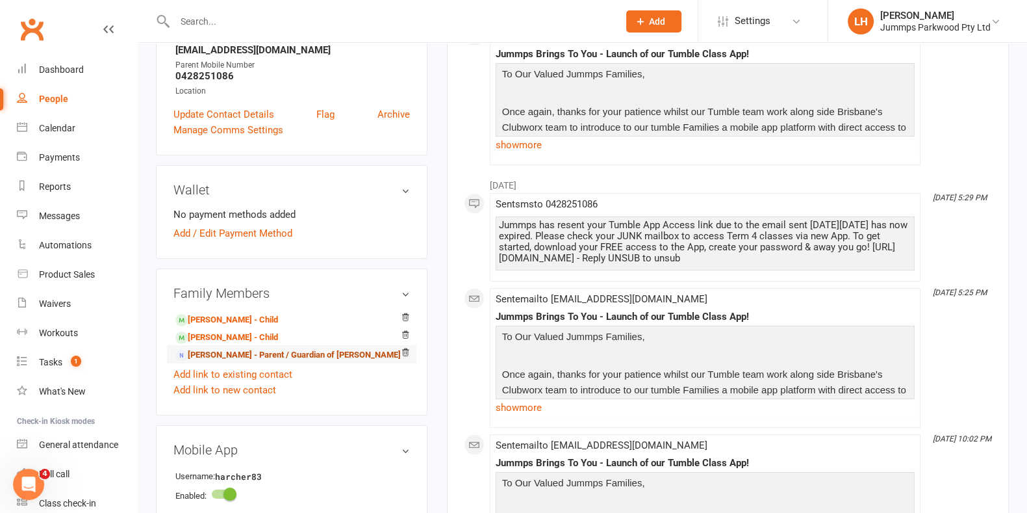
click at [222, 352] on link "[PERSON_NAME] - Parent / Guardian of [PERSON_NAME]" at bounding box center [288, 355] width 226 height 14
click at [246, 351] on link "[PERSON_NAME] - Parent / Guardian of [PERSON_NAME]" at bounding box center [288, 355] width 226 height 14
click at [404, 352] on icon at bounding box center [405, 351] width 6 height 7
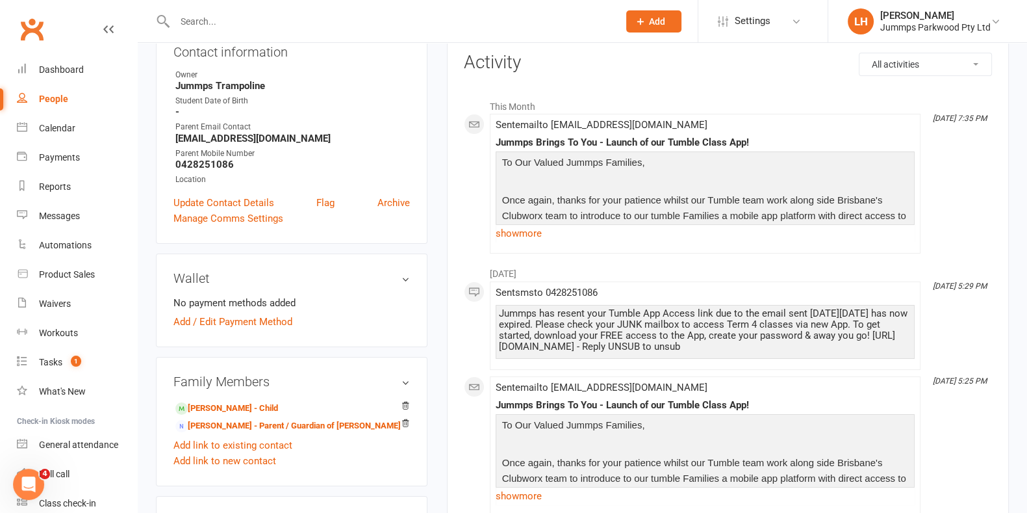
scroll to position [324, 0]
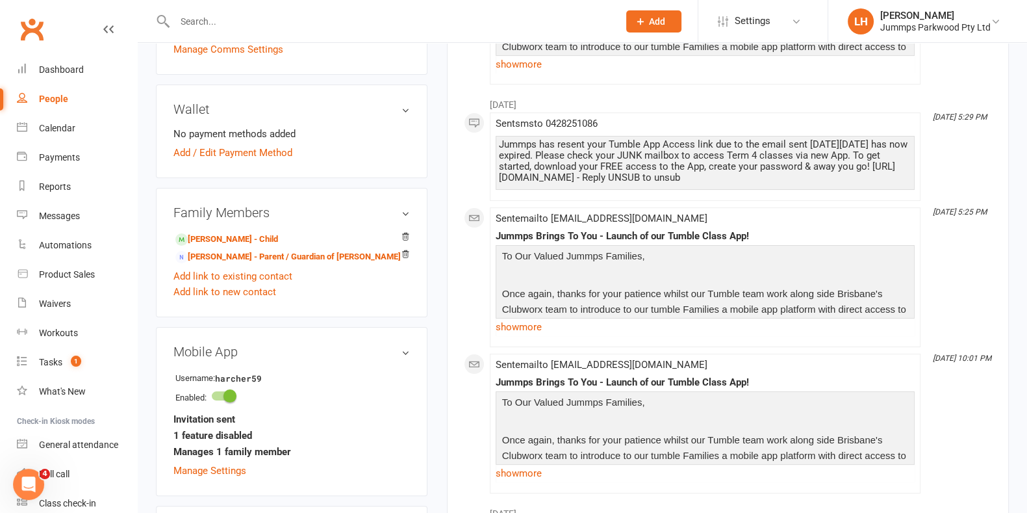
drag, startPoint x: 409, startPoint y: 256, endPoint x: 581, endPoint y: 50, distance: 268.1
click at [409, 256] on icon at bounding box center [405, 254] width 9 height 9
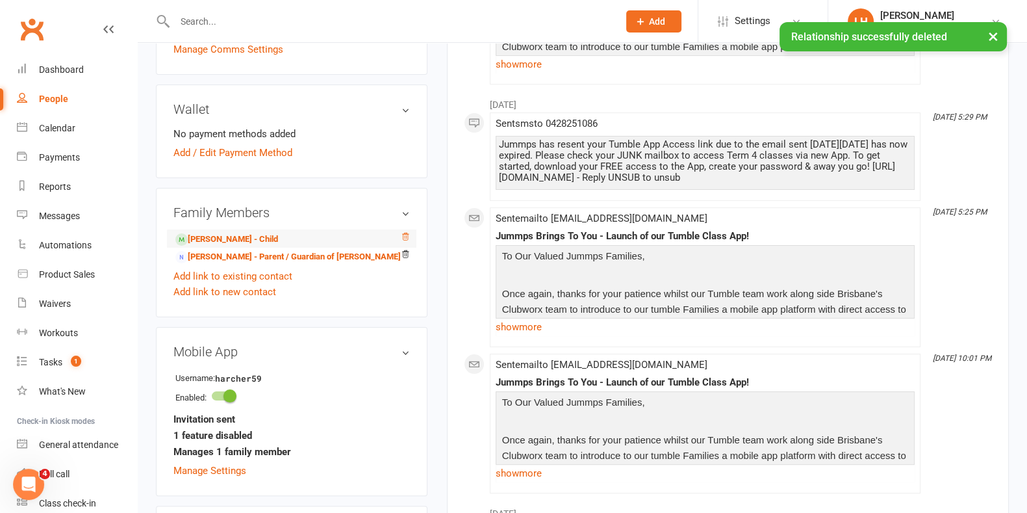
click at [407, 237] on icon at bounding box center [405, 236] width 9 height 9
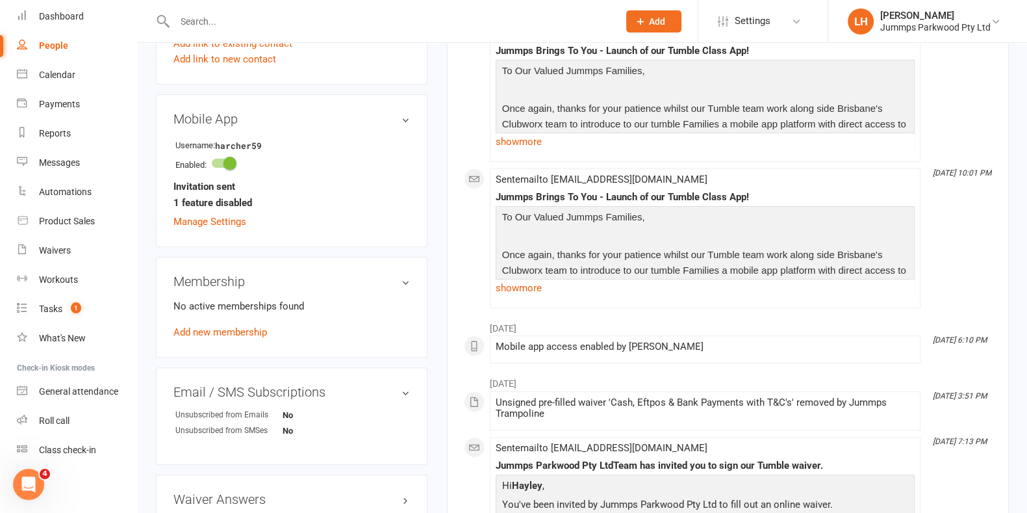
scroll to position [450, 0]
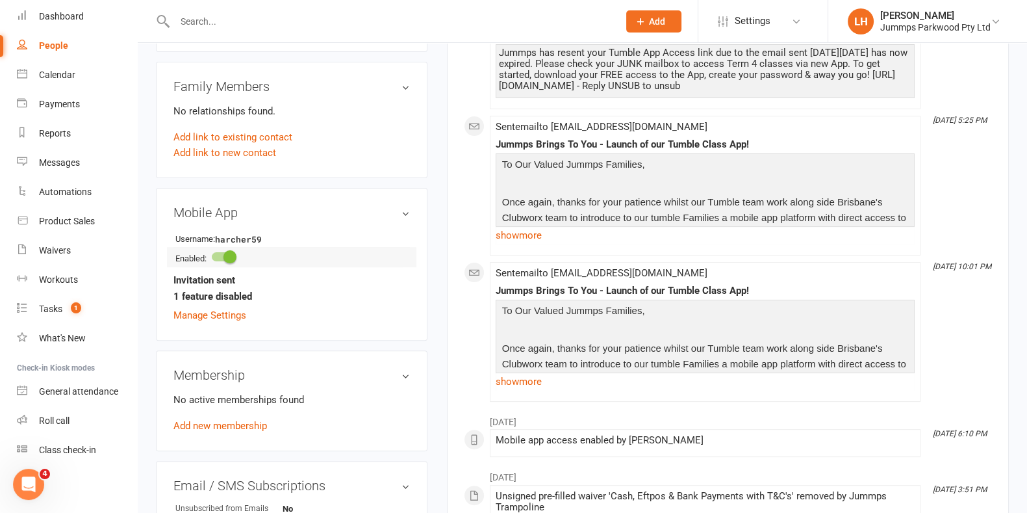
click at [229, 258] on span at bounding box center [230, 256] width 13 height 13
click at [212, 255] on input "checkbox" at bounding box center [212, 255] width 0 height 0
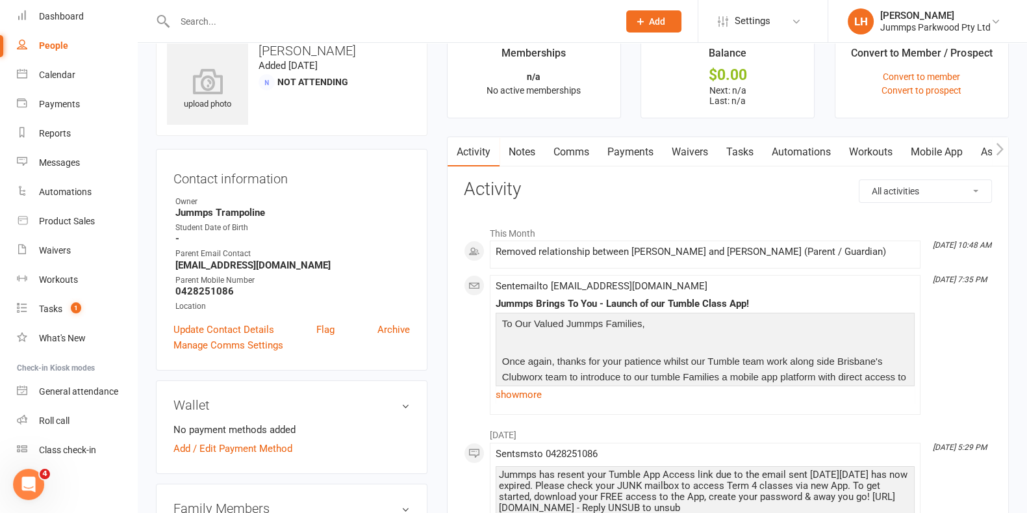
scroll to position [0, 0]
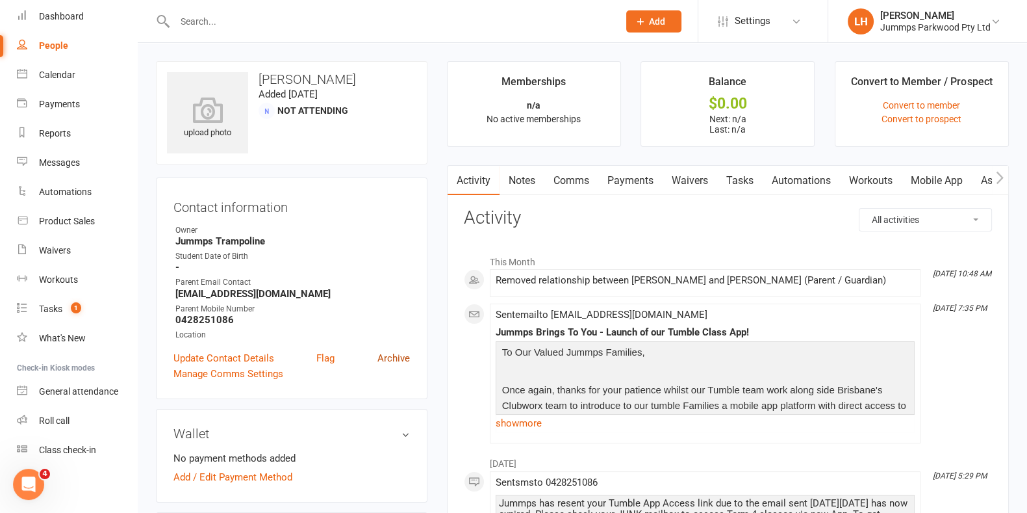
click at [398, 359] on link "Archive" at bounding box center [394, 358] width 32 height 16
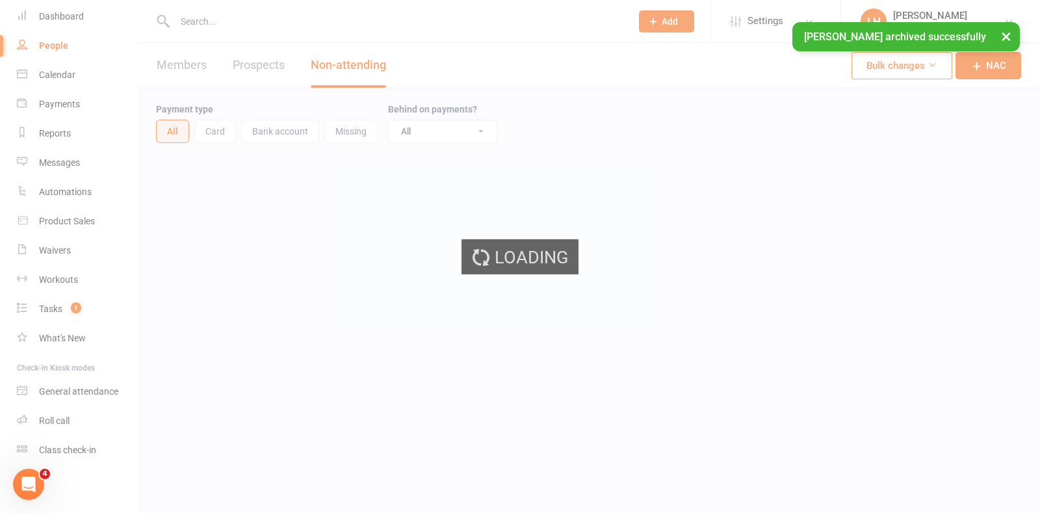
select select "100"
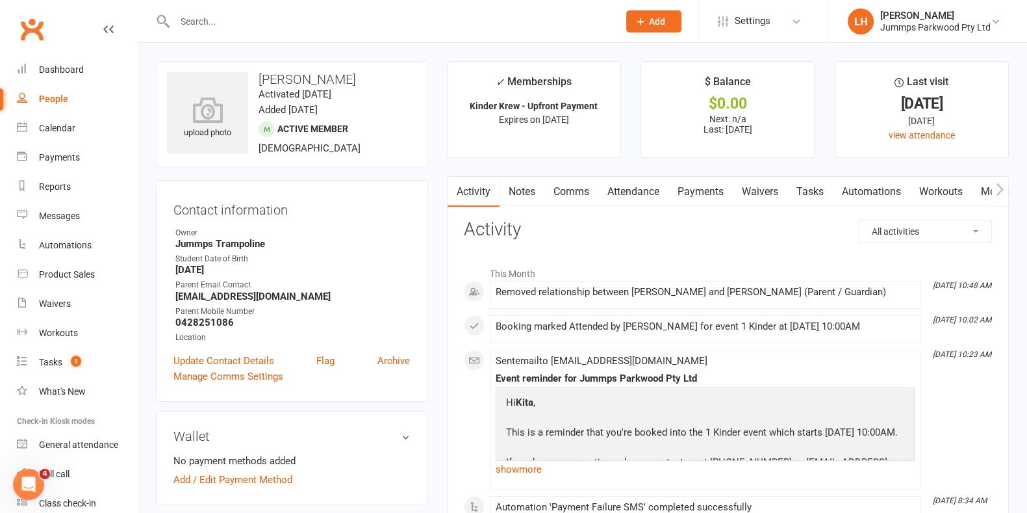
click at [730, 177] on link "Payments" at bounding box center [701, 192] width 64 height 30
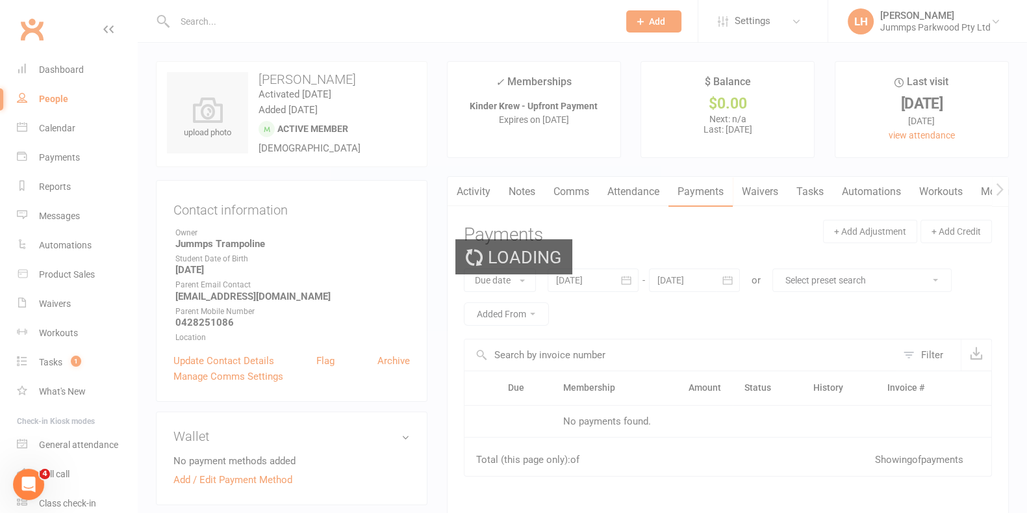
click at [721, 184] on link "Payments" at bounding box center [701, 192] width 64 height 30
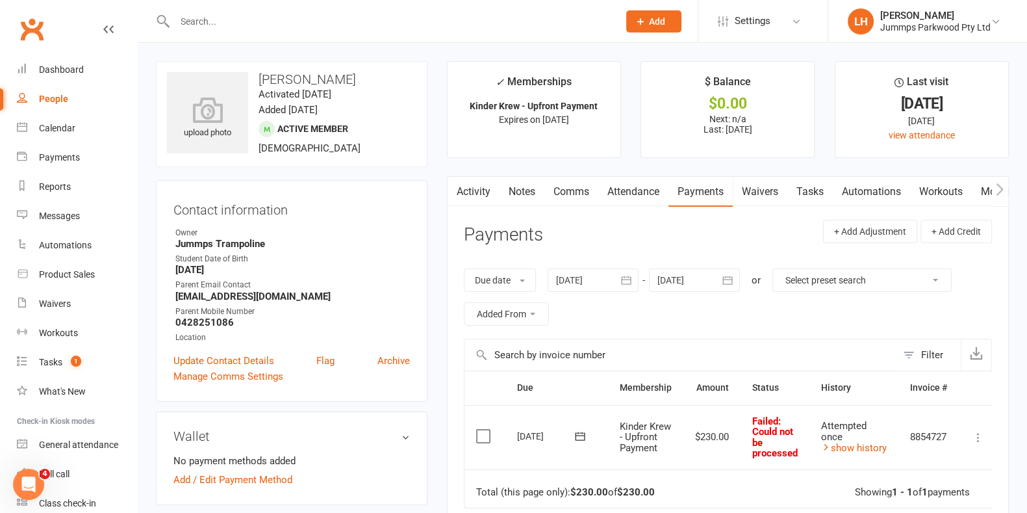
click at [643, 183] on link "Attendance" at bounding box center [634, 192] width 70 height 30
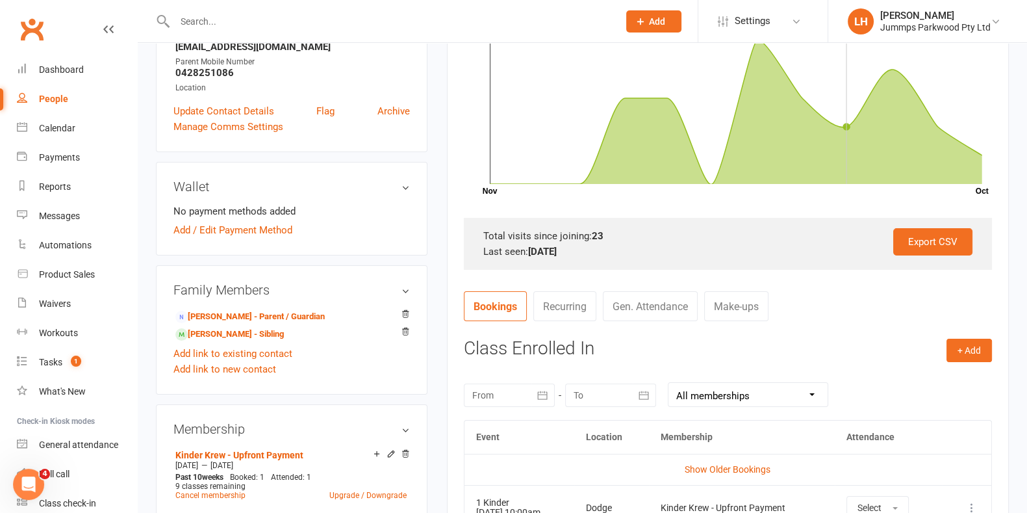
scroll to position [324, 0]
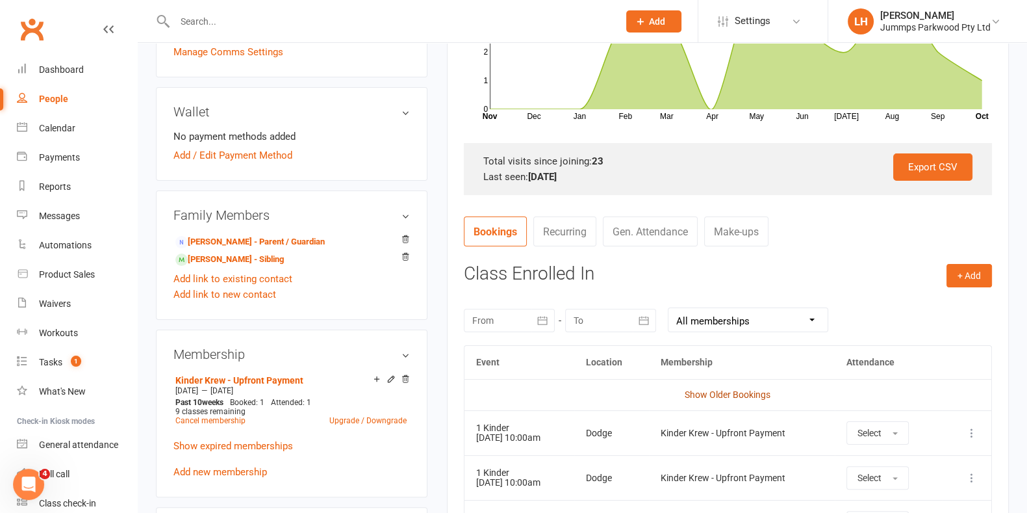
click at [695, 391] on link "Show Older Bookings" at bounding box center [728, 394] width 86 height 10
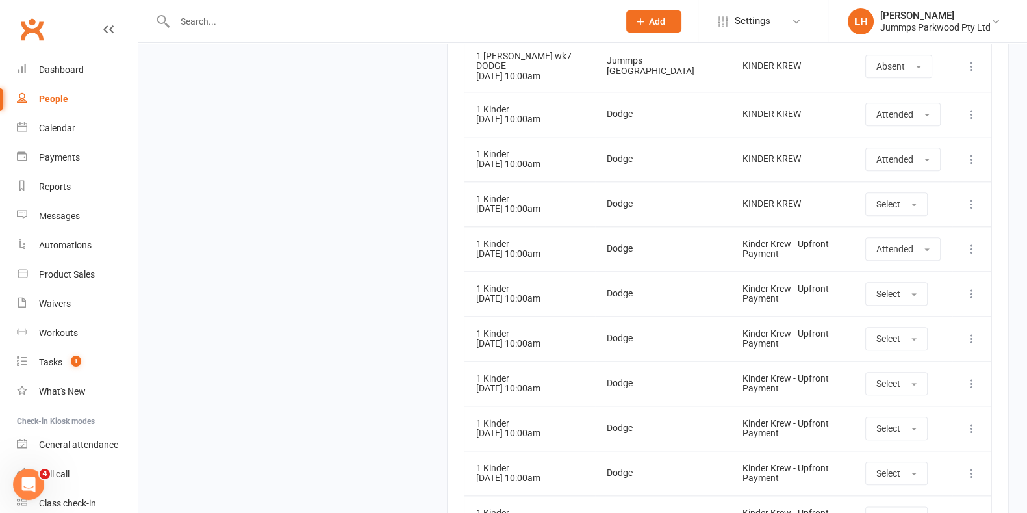
scroll to position [1825, 0]
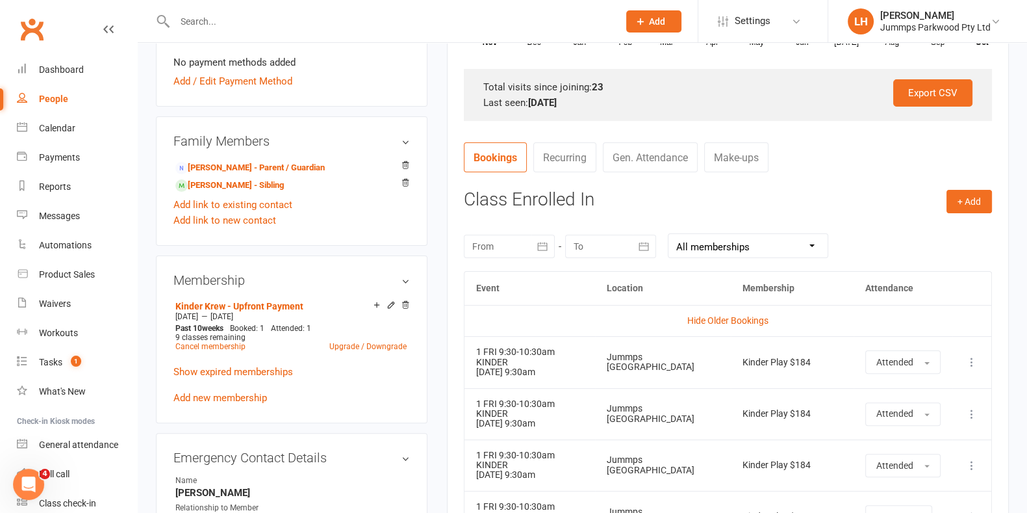
scroll to position [0, 0]
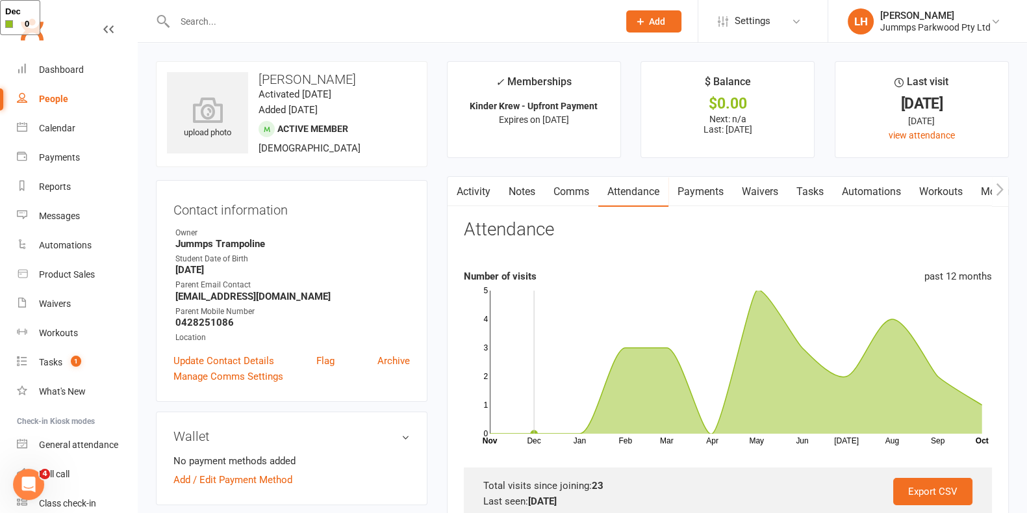
click at [575, 186] on link "Comms" at bounding box center [572, 192] width 54 height 30
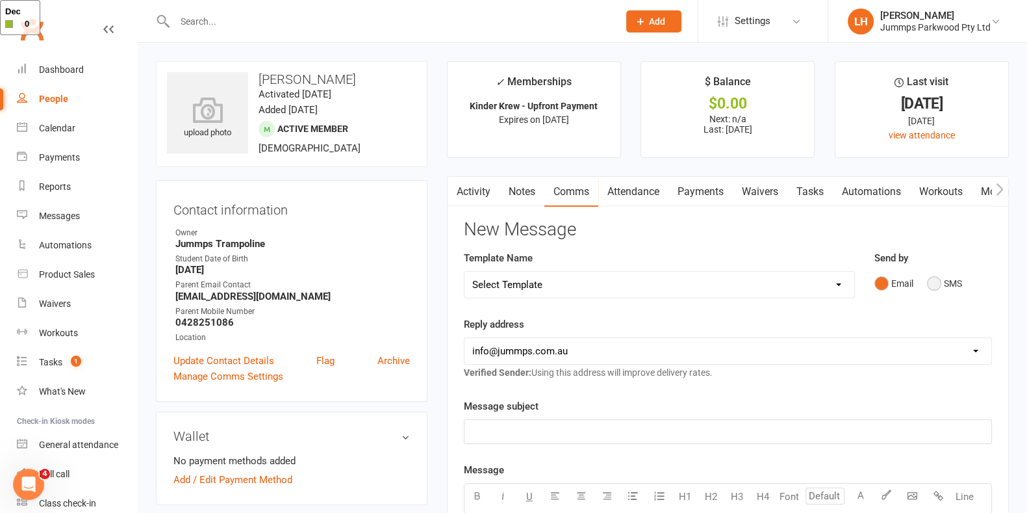
click at [936, 283] on button "SMS" at bounding box center [944, 283] width 35 height 25
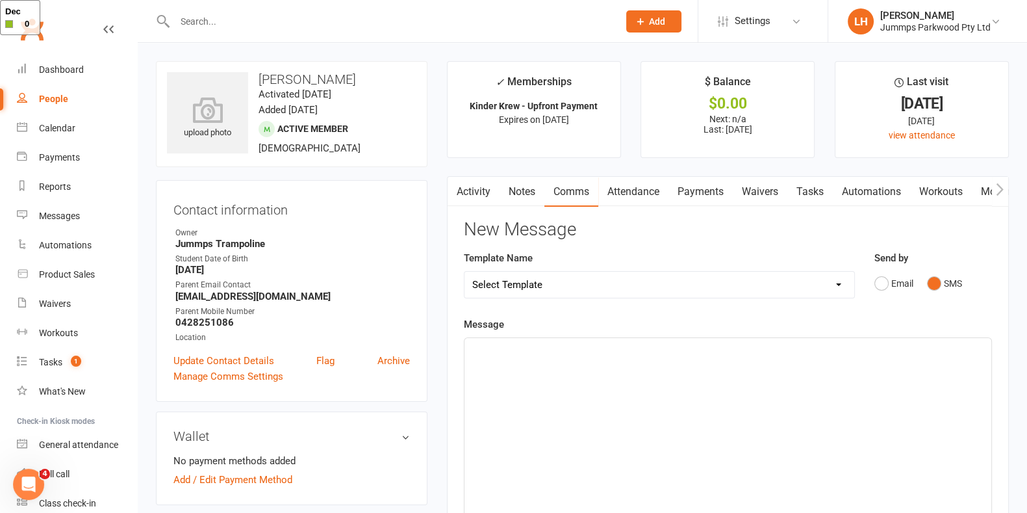
click at [877, 391] on div "﻿" at bounding box center [728, 435] width 527 height 195
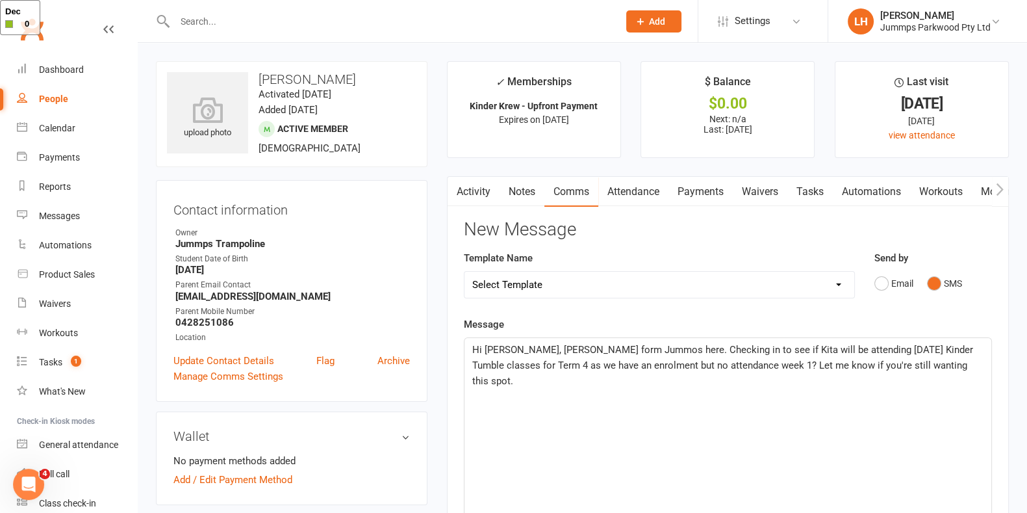
scroll to position [448, 0]
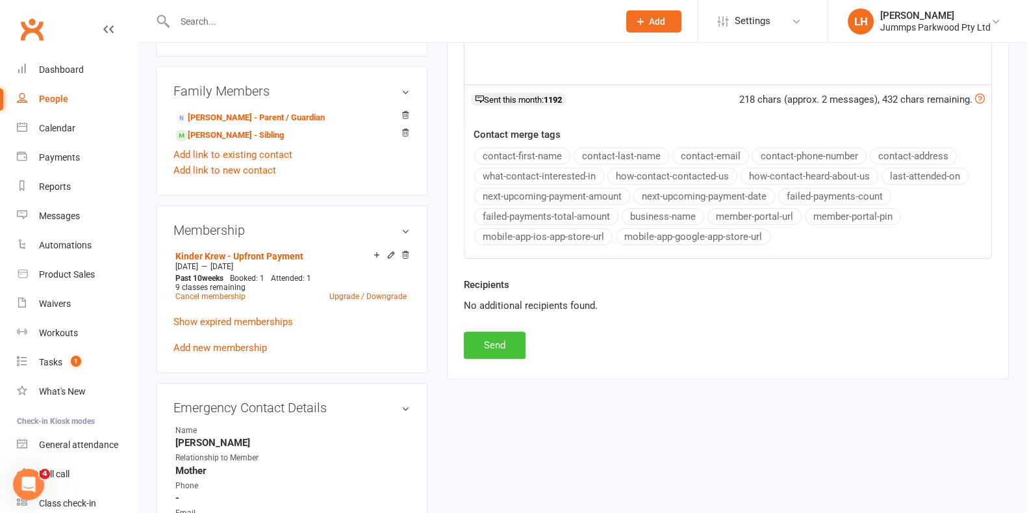
click at [492, 342] on button "Send" at bounding box center [495, 344] width 62 height 27
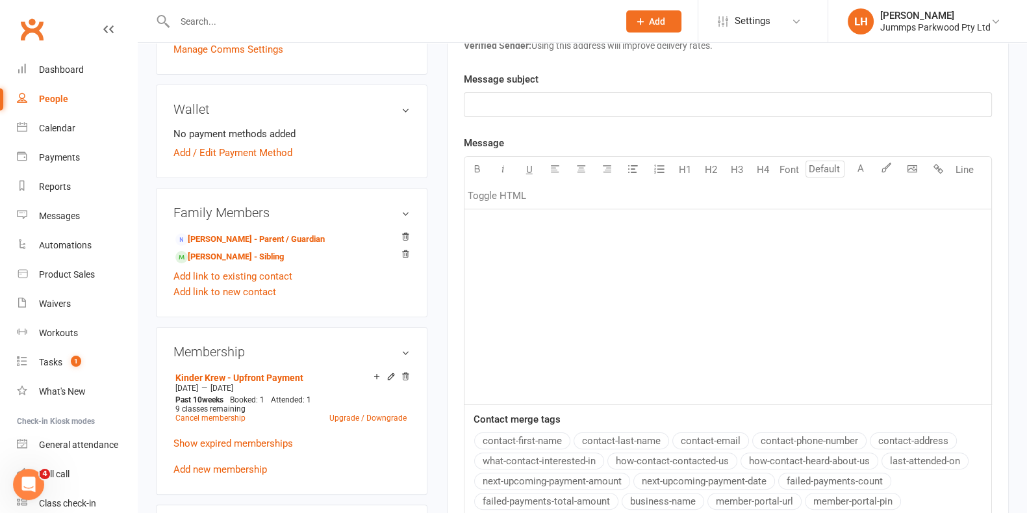
scroll to position [0, 0]
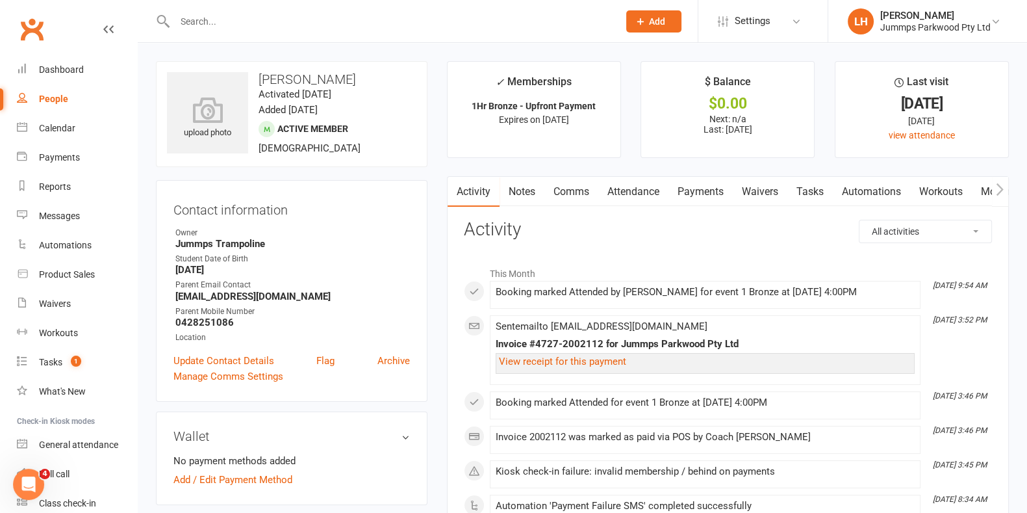
click at [688, 188] on link "Payments" at bounding box center [701, 192] width 64 height 30
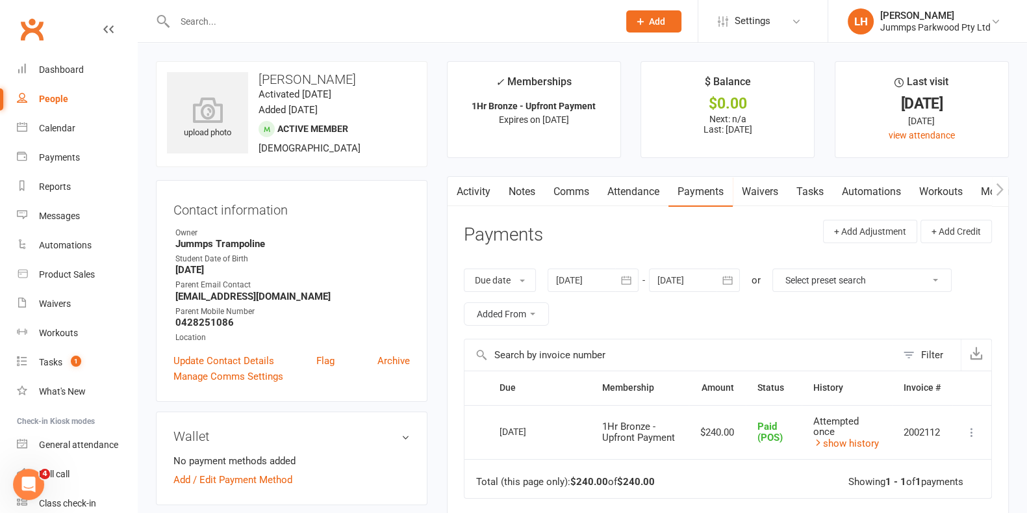
click at [638, 180] on link "Attendance" at bounding box center [634, 192] width 70 height 30
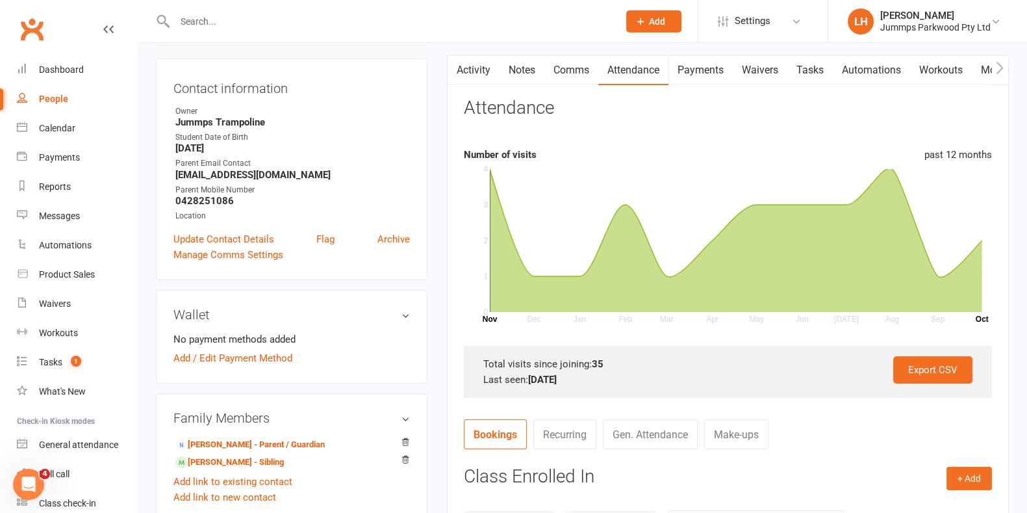
scroll to position [324, 0]
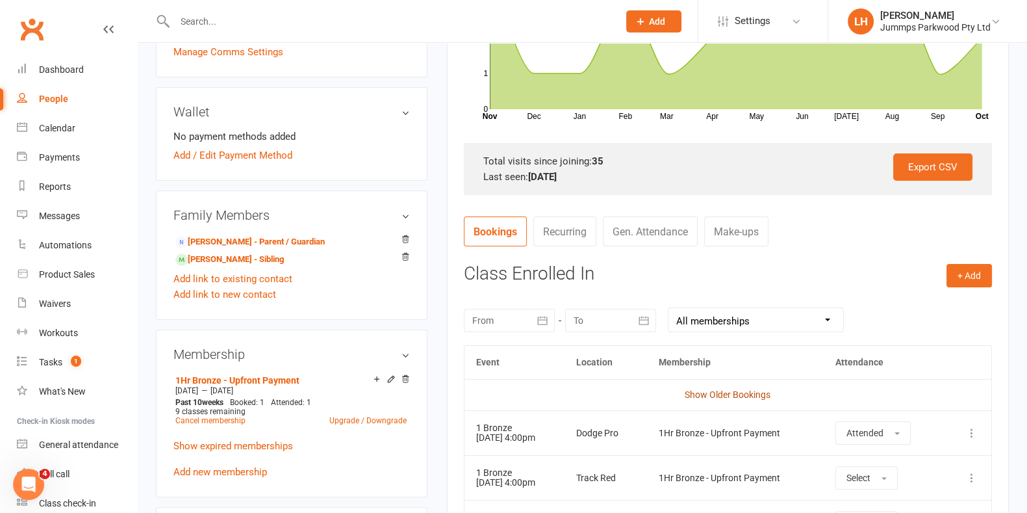
click at [716, 391] on link "Show Older Bookings" at bounding box center [728, 394] width 86 height 10
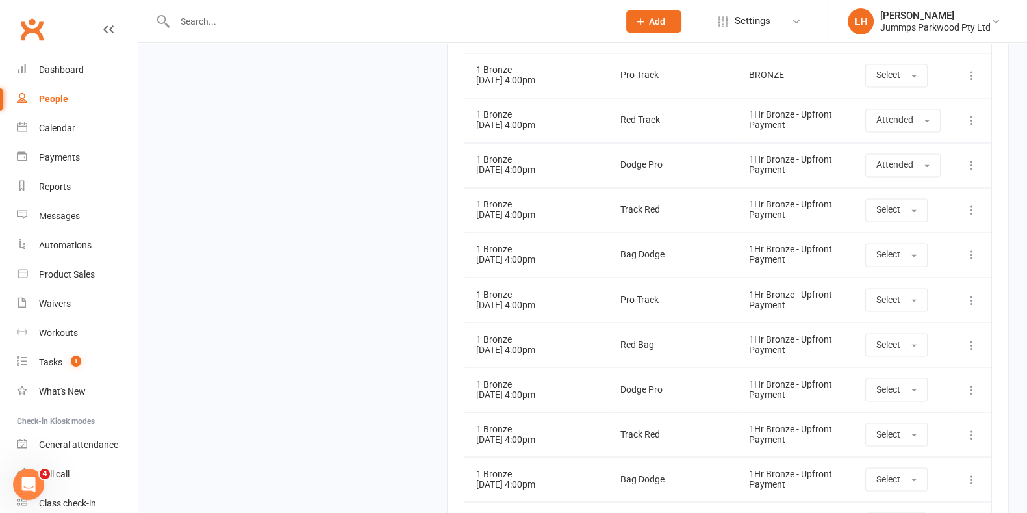
scroll to position [2843, 0]
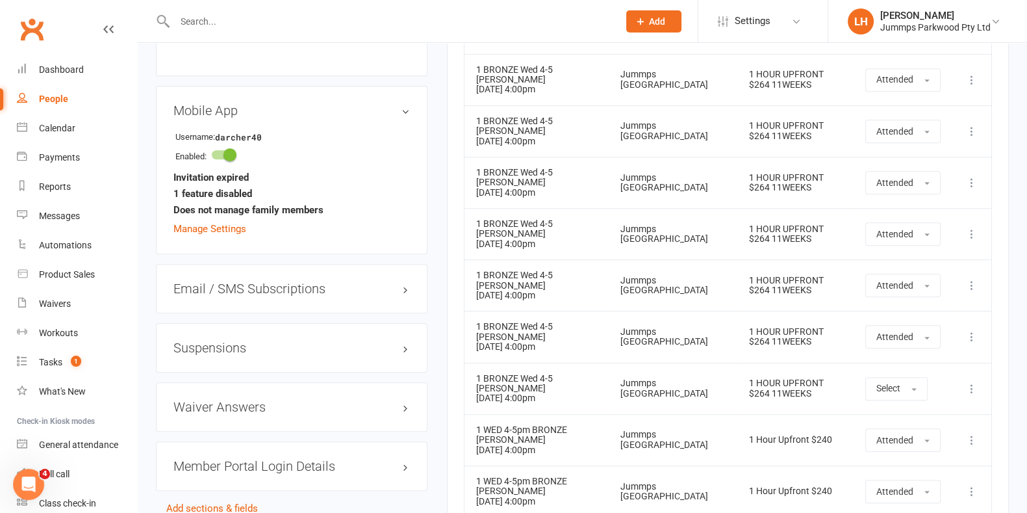
click at [690, 398] on div "Jummps [GEOGRAPHIC_DATA]" at bounding box center [672, 388] width 105 height 20
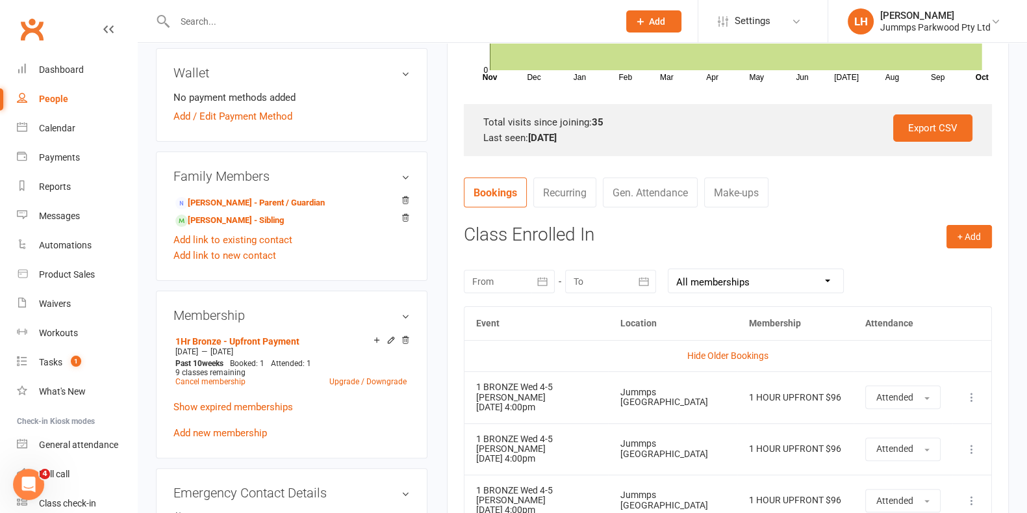
scroll to position [307, 0]
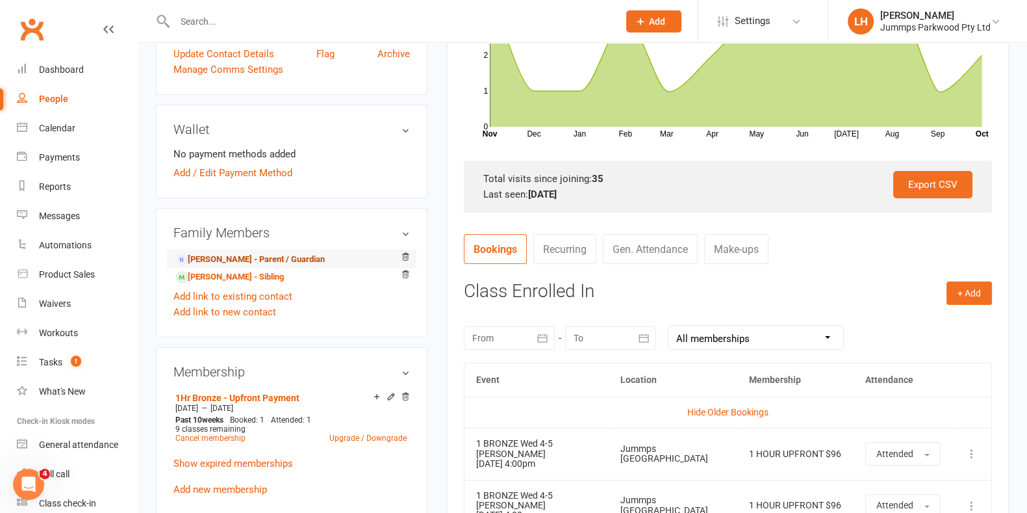
click at [297, 261] on link "[PERSON_NAME] - Parent / Guardian" at bounding box center [249, 260] width 149 height 14
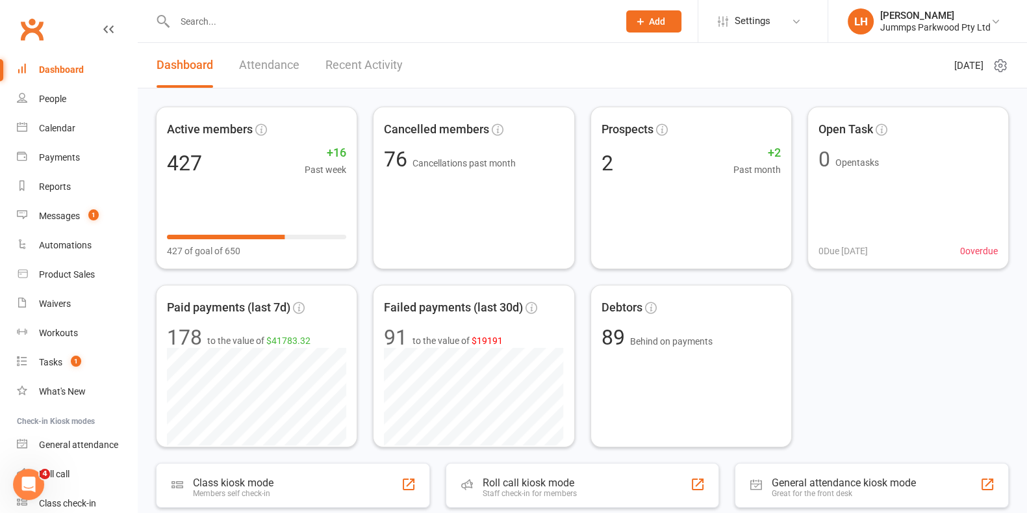
click at [503, 48] on header "Dashboard Attendance Recent Activity [DATE]" at bounding box center [583, 65] width 890 height 45
click at [62, 217] on div "Messages" at bounding box center [59, 216] width 41 height 10
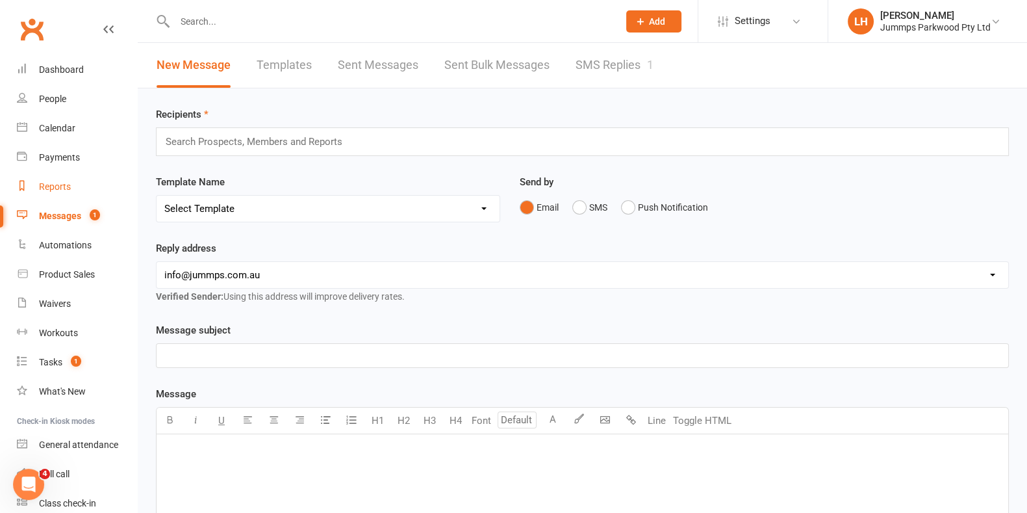
click at [56, 182] on div "Reports" at bounding box center [55, 186] width 32 height 10
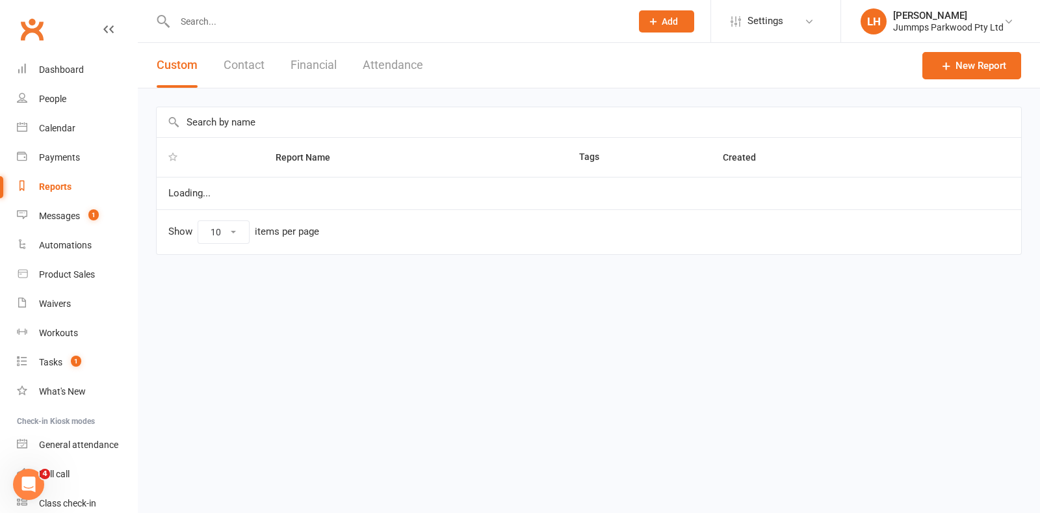
select select "100"
click at [64, 212] on div "Messages" at bounding box center [59, 216] width 41 height 10
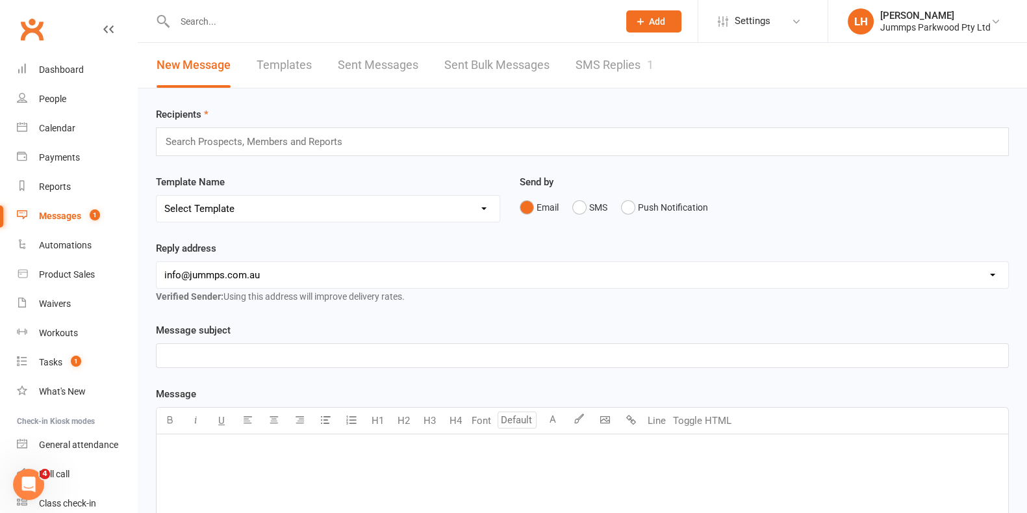
click at [619, 78] on link "SMS Replies 1" at bounding box center [615, 65] width 78 height 45
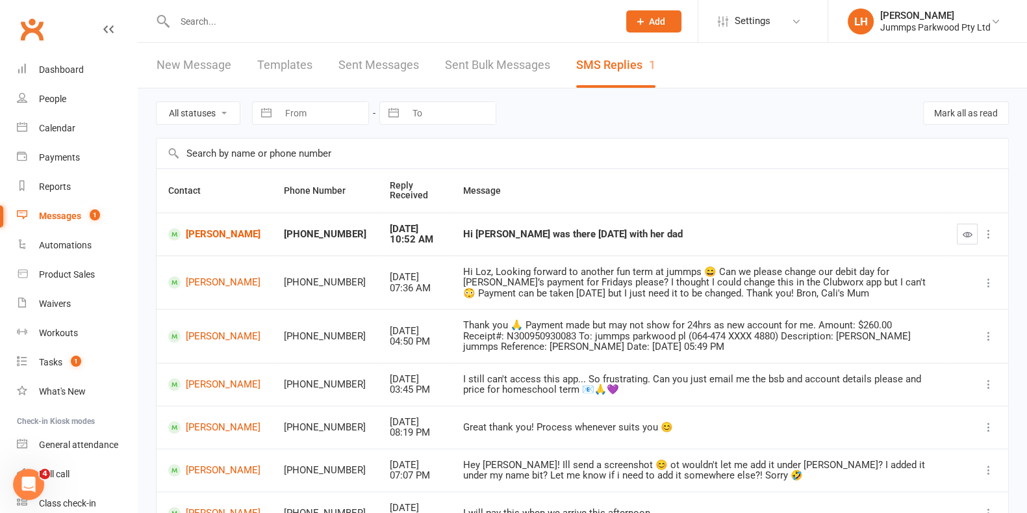
click at [967, 233] on icon "button" at bounding box center [968, 234] width 10 height 10
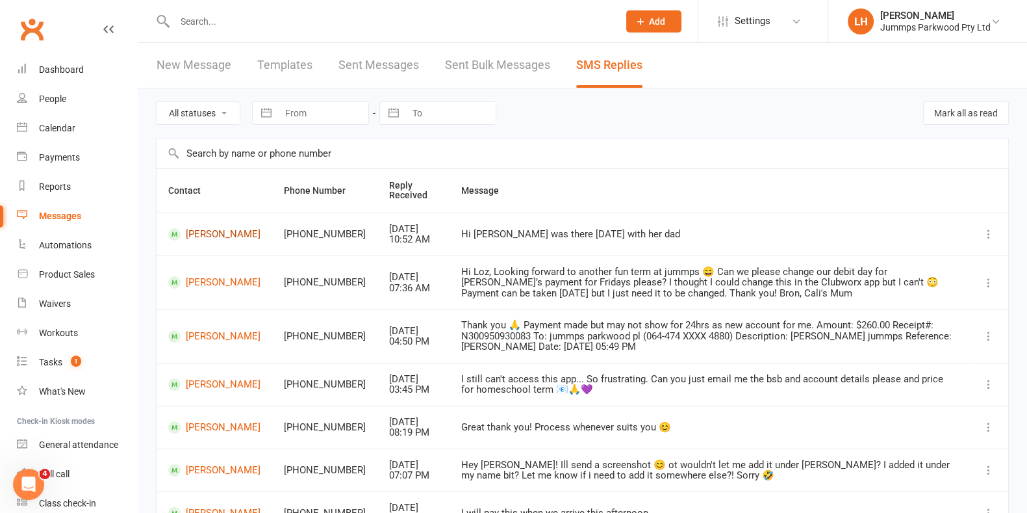
click at [216, 231] on link "[PERSON_NAME]" at bounding box center [214, 234] width 92 height 12
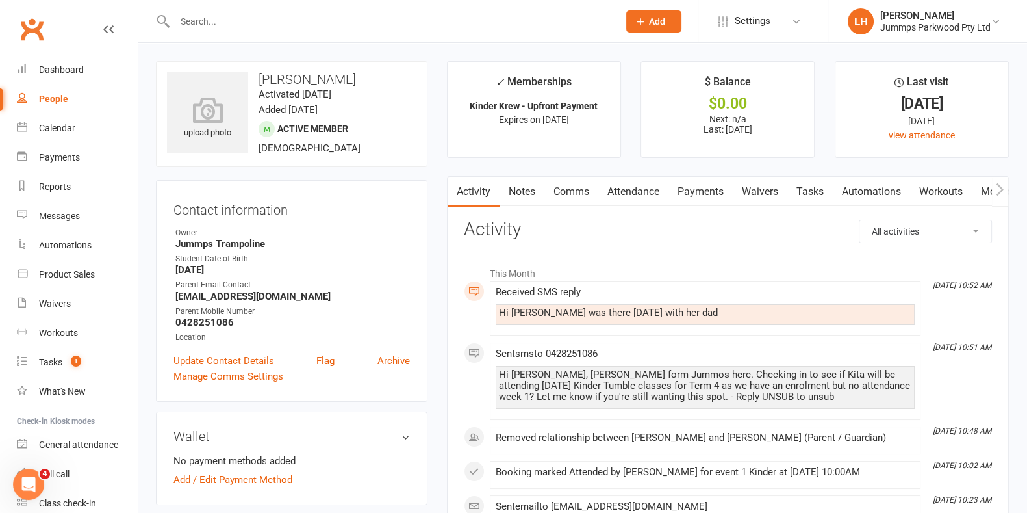
click at [567, 188] on link "Comms" at bounding box center [572, 192] width 54 height 30
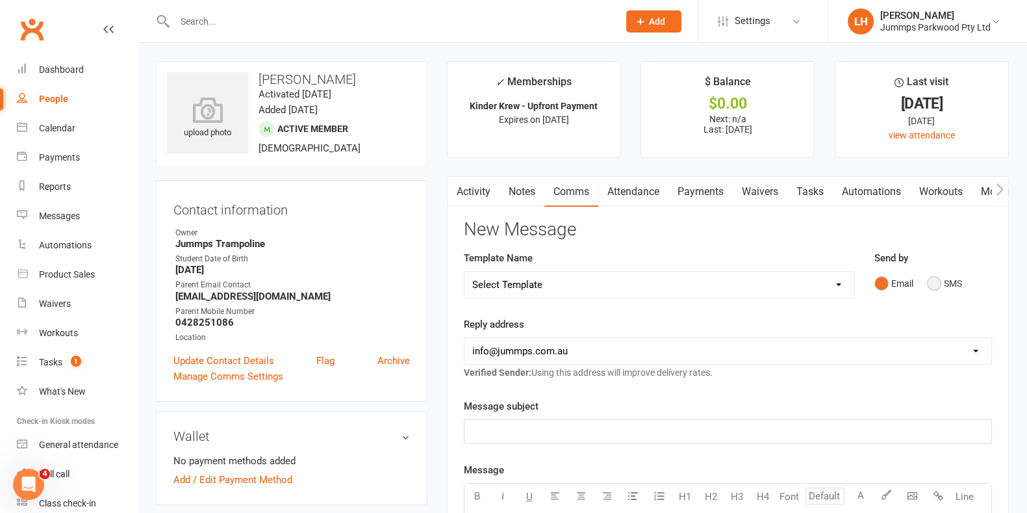
click at [939, 286] on button "SMS" at bounding box center [944, 283] width 35 height 25
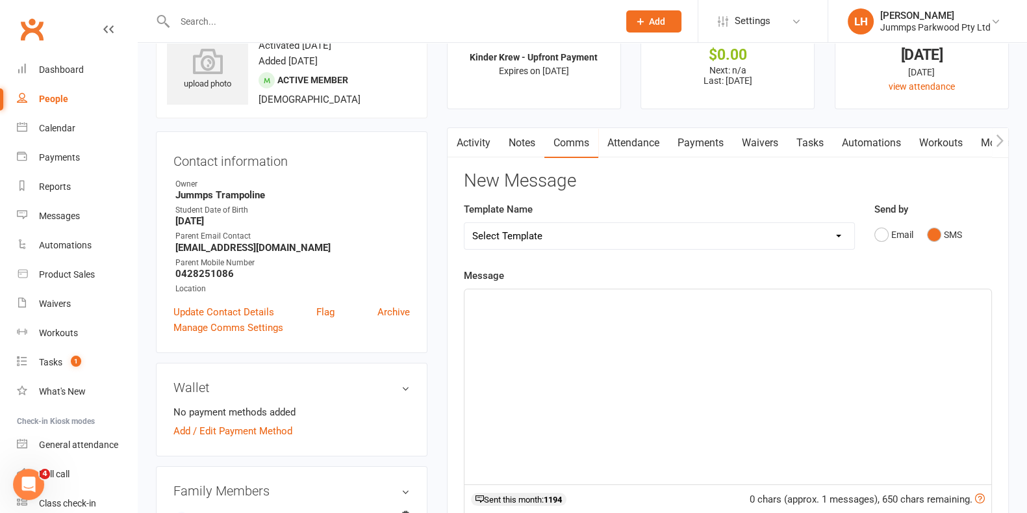
scroll to position [60, 0]
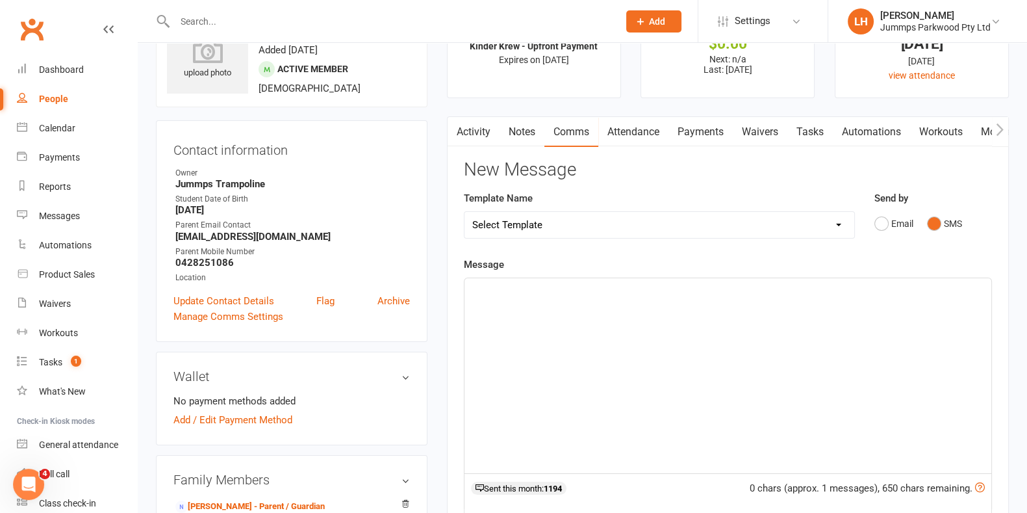
click at [669, 324] on div "﻿" at bounding box center [728, 375] width 527 height 195
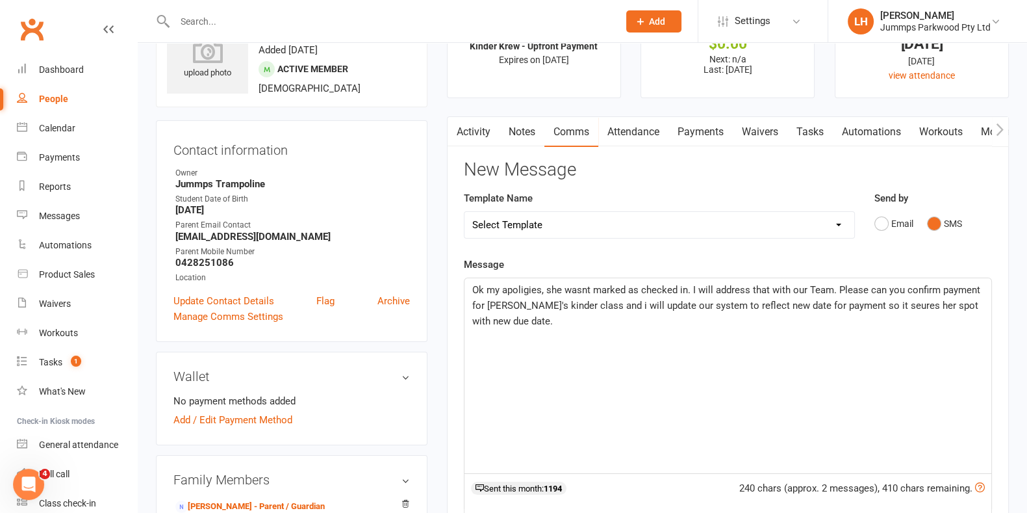
click at [864, 300] on span "Ok my apoligies, she wasnt marked as checked in. I will address that with our T…" at bounding box center [727, 305] width 511 height 43
click at [865, 299] on span "Ok my apoligies, she wasnt marked as checked in. I will address that with our T…" at bounding box center [727, 305] width 511 height 43
click at [807, 387] on div "Ok my apoligies, she wasnt marked as checked in. I will address that with our T…" at bounding box center [728, 375] width 527 height 195
click at [512, 307] on span "Ok my apoligies, she wasnt marked as checked in. I will address that with our T…" at bounding box center [727, 305] width 511 height 43
click at [689, 286] on span "Ok my apoligies, she wasnt marked as checked in. I will address that with our T…" at bounding box center [727, 305] width 511 height 43
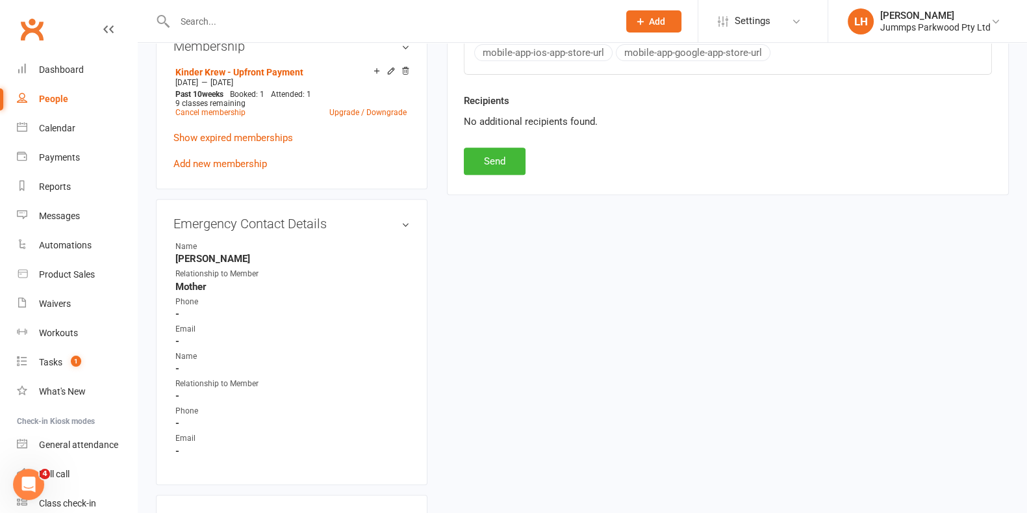
scroll to position [634, 0]
click at [489, 146] on button "Send" at bounding box center [495, 159] width 62 height 27
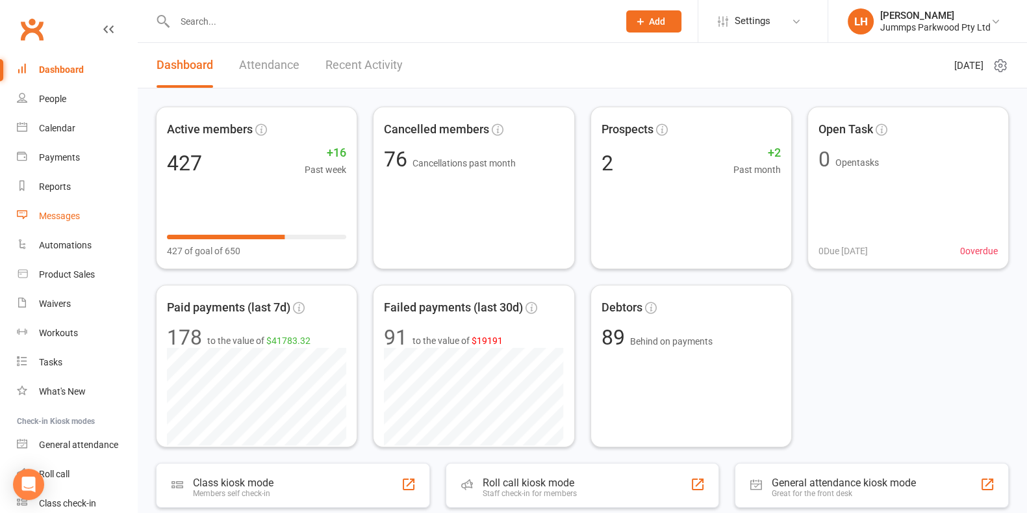
click at [58, 216] on div "Messages" at bounding box center [59, 216] width 41 height 10
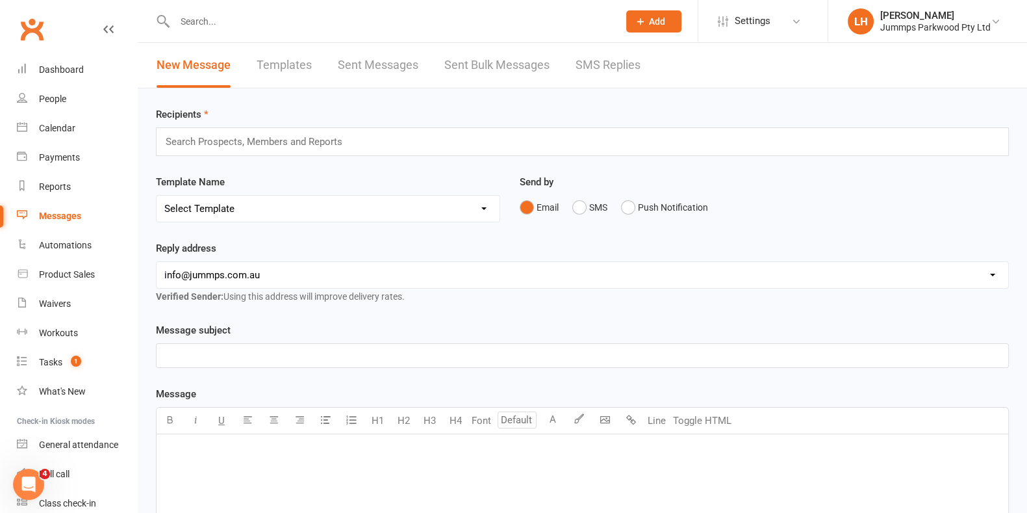
click at [240, 19] on input "text" at bounding box center [390, 21] width 439 height 18
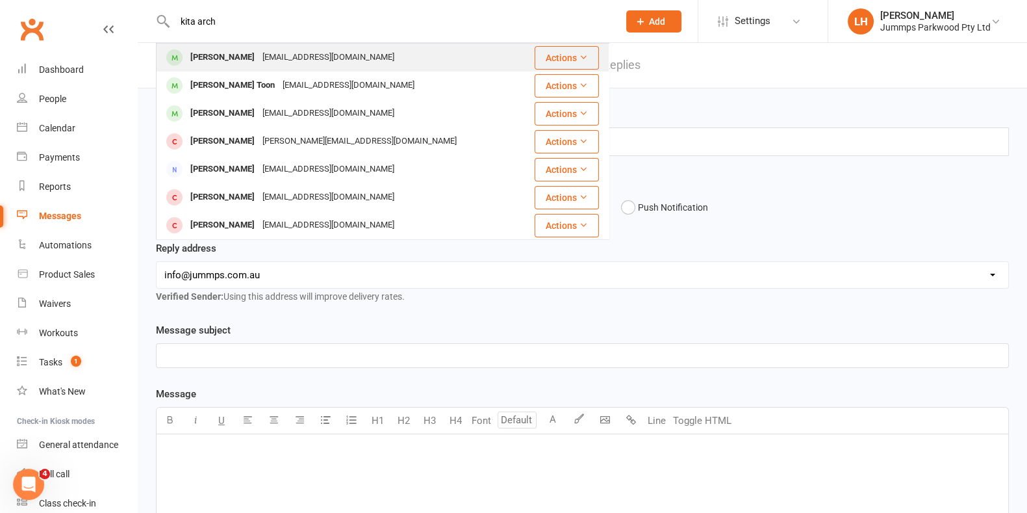
type input "kita arch"
click at [342, 58] on div "[EMAIL_ADDRESS][DOMAIN_NAME]" at bounding box center [329, 57] width 140 height 19
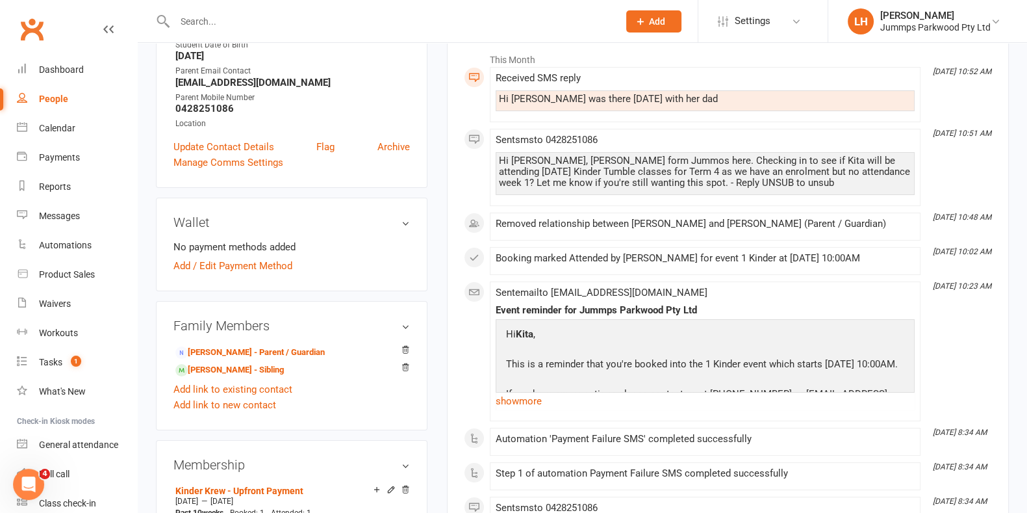
scroll to position [214, 0]
